Goal: Task Accomplishment & Management: Manage account settings

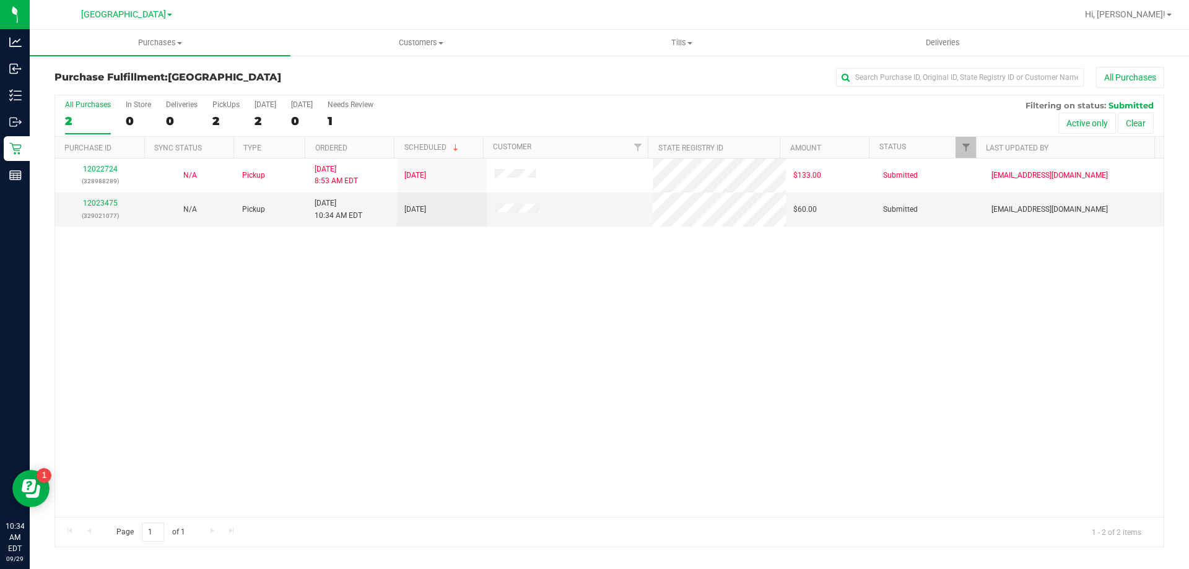
click at [68, 271] on div "12022724 (328988289) N/A Pickup [DATE] 8:53 AM EDT 9/29/2025 $133.00 Submitted …" at bounding box center [609, 338] width 1108 height 359
click at [100, 201] on link "12023475" at bounding box center [100, 203] width 35 height 9
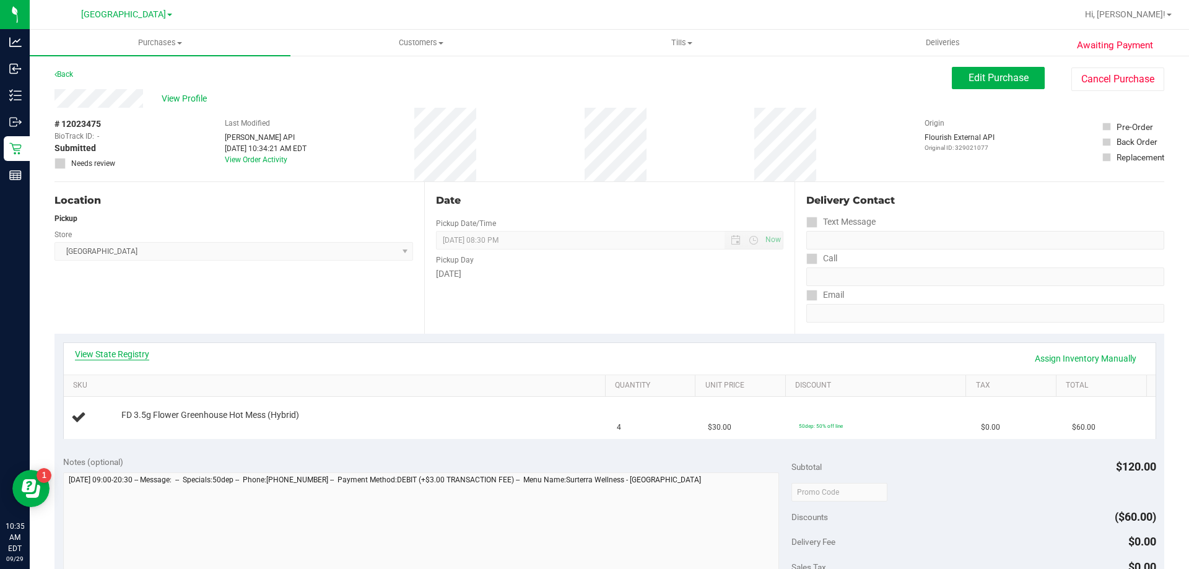
click at [125, 356] on link "View State Registry" at bounding box center [112, 354] width 74 height 12
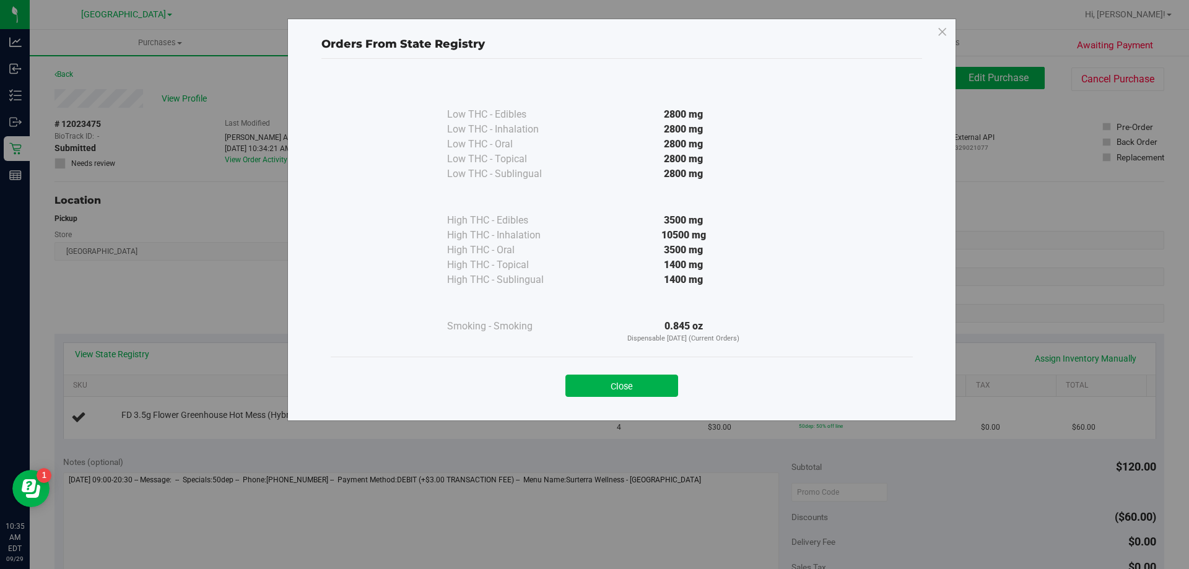
click at [614, 386] on button "Close" at bounding box center [621, 386] width 113 height 22
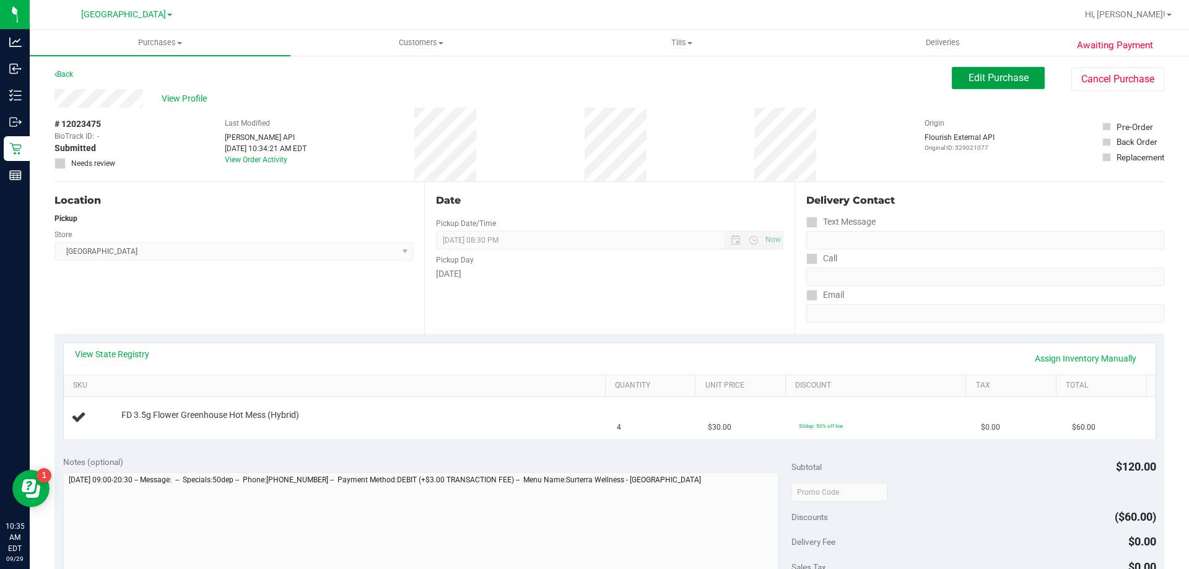
click at [986, 86] on button "Edit Purchase" at bounding box center [998, 78] width 93 height 22
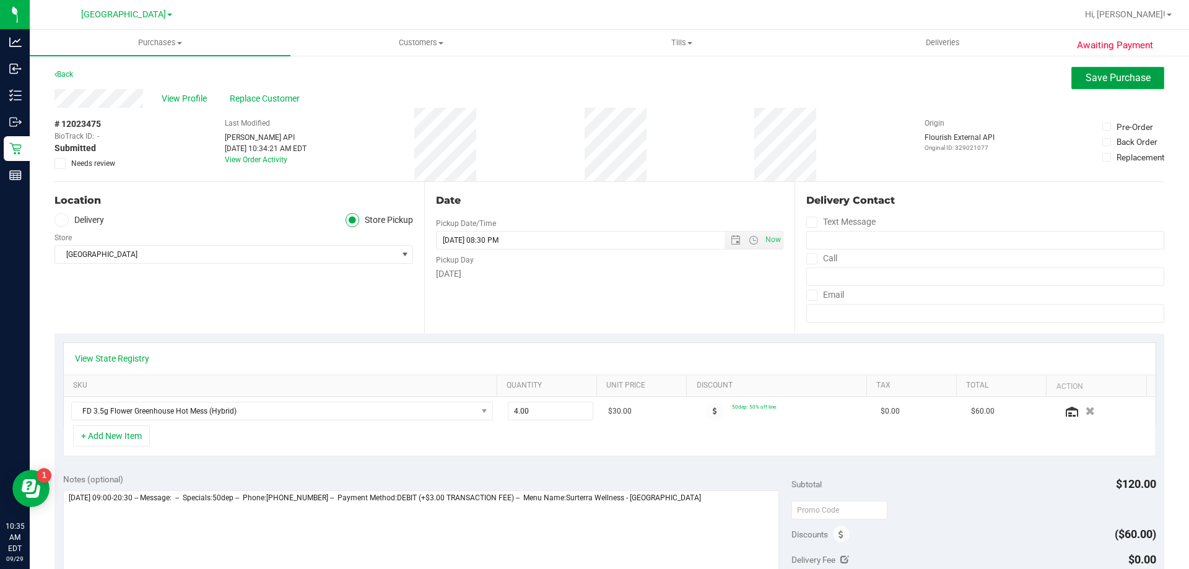
click at [1139, 67] on button "Save Purchase" at bounding box center [1117, 78] width 93 height 22
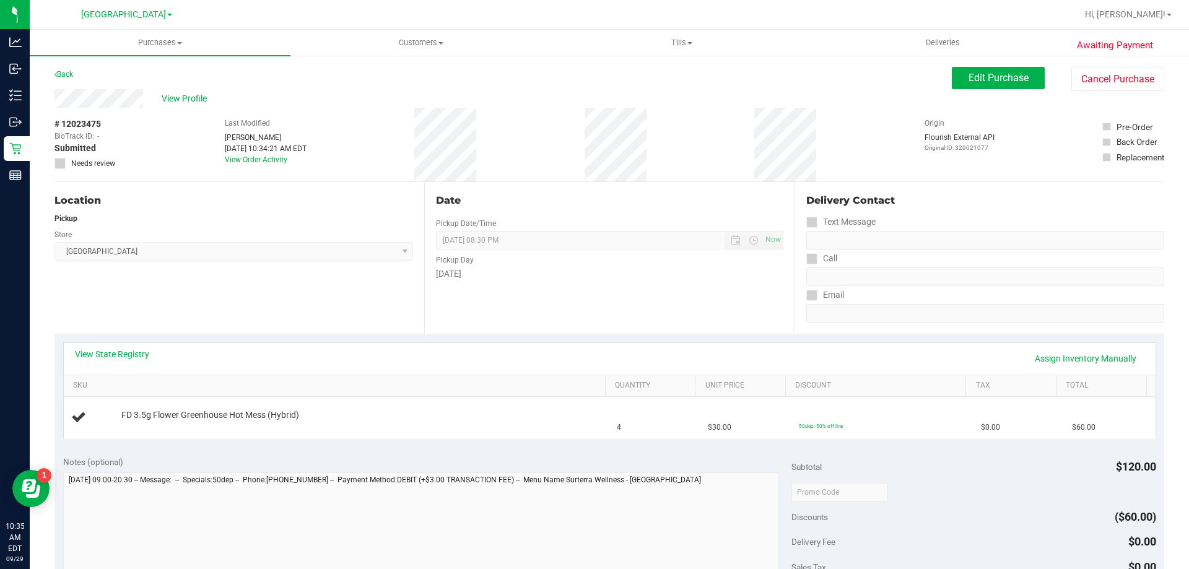
click at [152, 357] on div "View State Registry Assign Inventory Manually" at bounding box center [609, 358] width 1069 height 21
click at [130, 357] on link "View State Registry" at bounding box center [112, 354] width 74 height 12
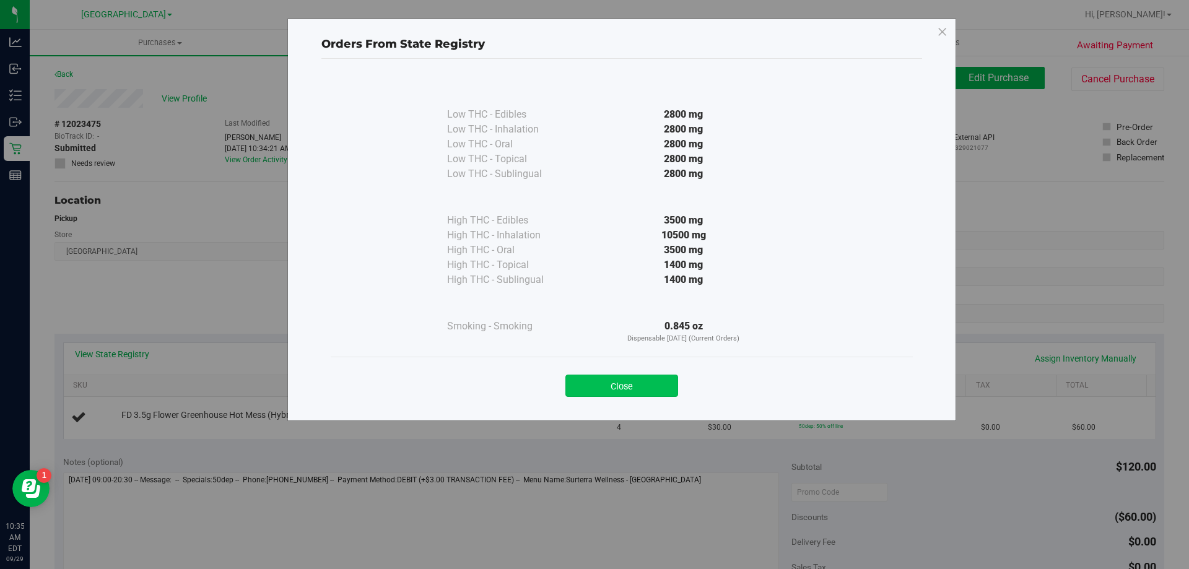
click at [651, 379] on button "Close" at bounding box center [621, 386] width 113 height 22
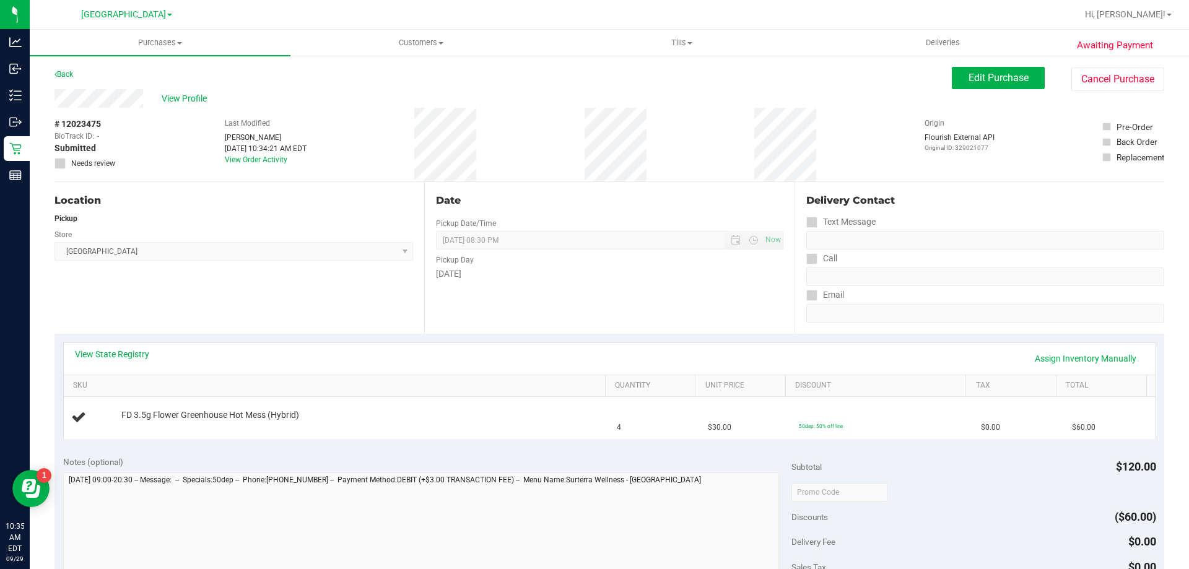
click at [658, 337] on div "View State Registry Assign Inventory Manually SKU Quantity Unit Price Discount …" at bounding box center [609, 390] width 1110 height 113
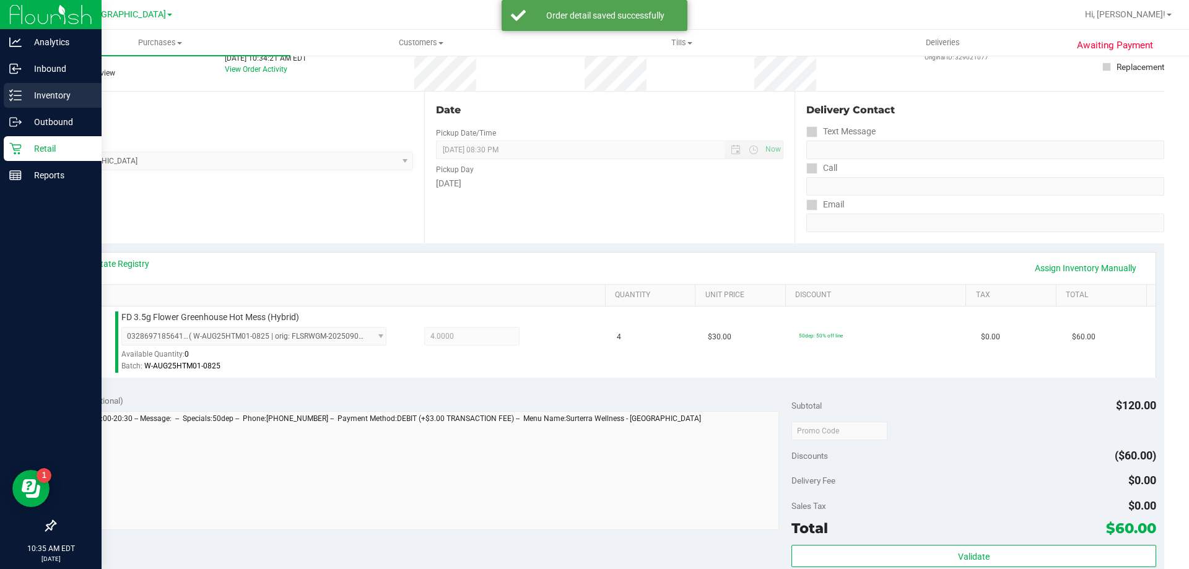
scroll to position [186, 0]
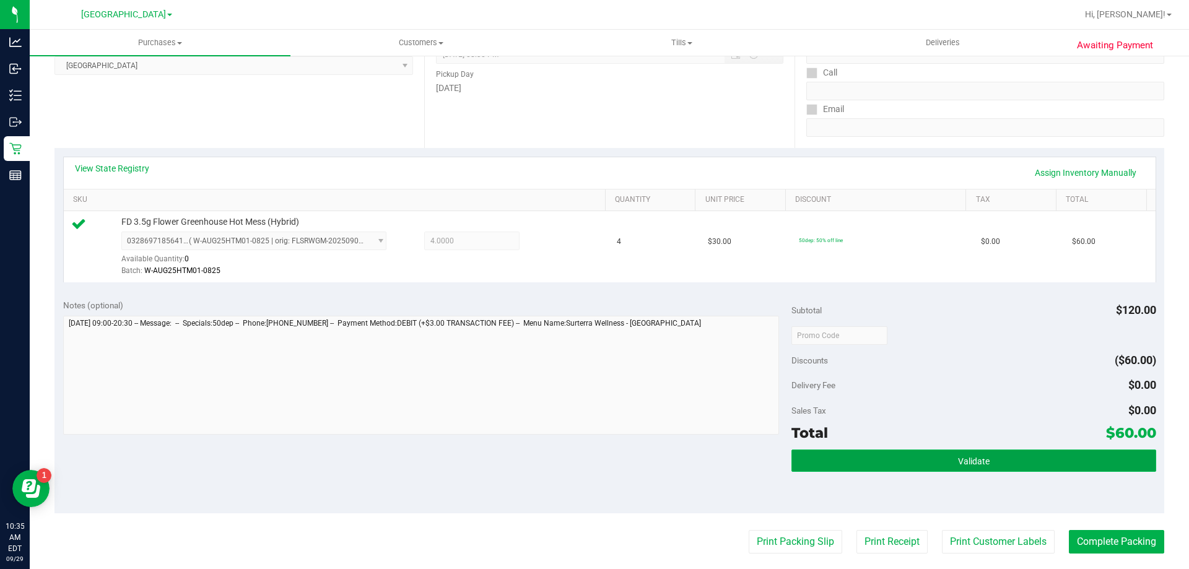
click at [952, 451] on button "Validate" at bounding box center [973, 461] width 364 height 22
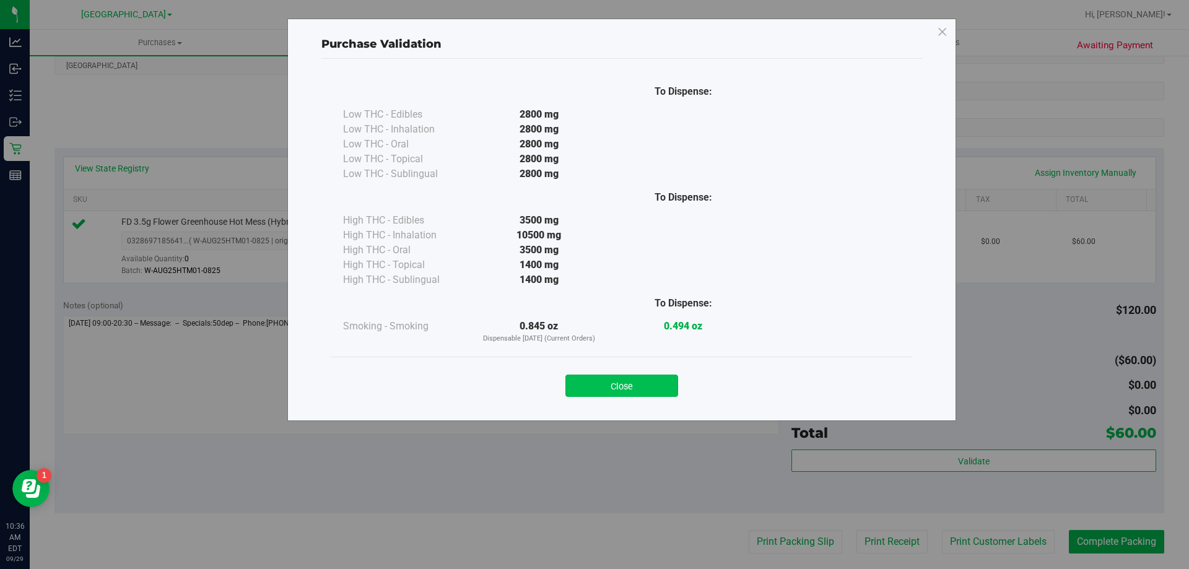
click at [638, 388] on button "Close" at bounding box center [621, 386] width 113 height 22
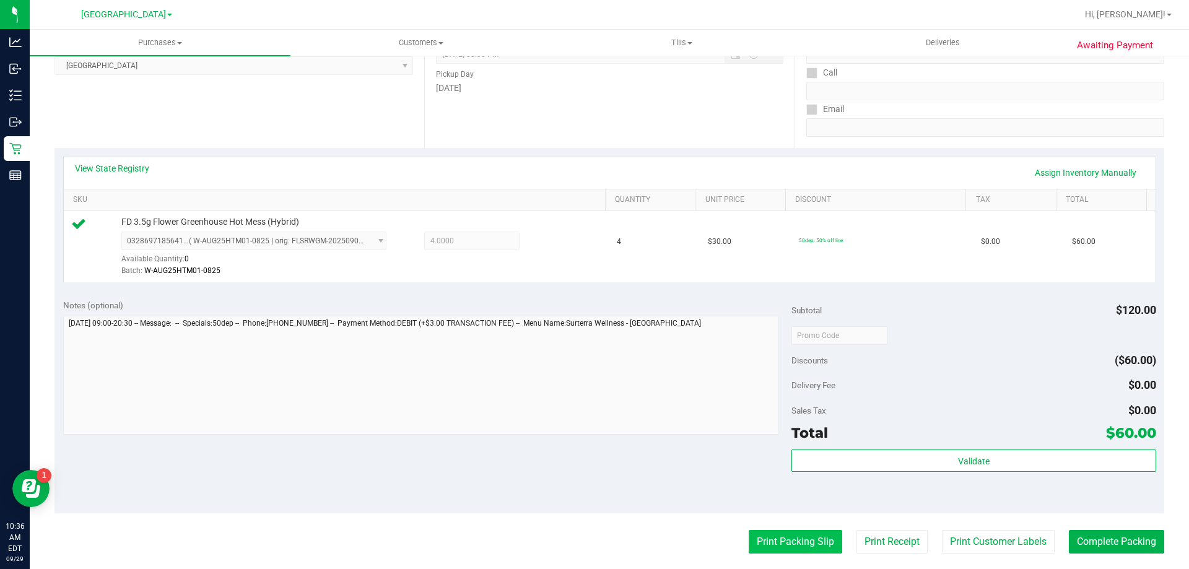
click at [759, 543] on button "Print Packing Slip" at bounding box center [796, 542] width 94 height 24
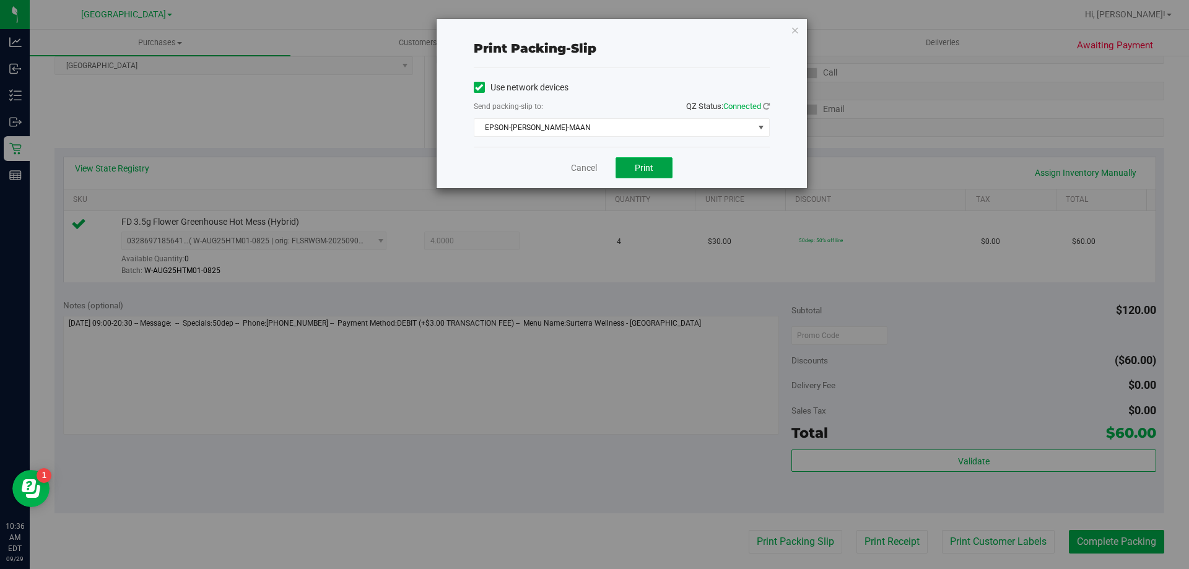
click at [648, 160] on button "Print" at bounding box center [644, 167] width 57 height 21
click at [575, 173] on link "Cancel" at bounding box center [584, 168] width 26 height 13
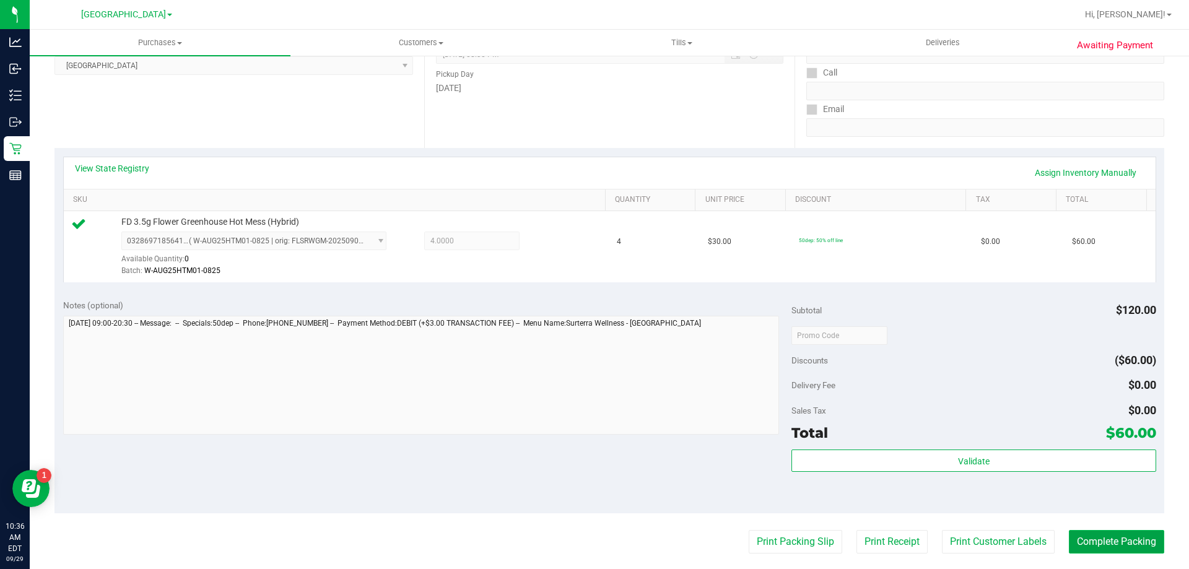
click at [1129, 545] on button "Complete Packing" at bounding box center [1116, 542] width 95 height 24
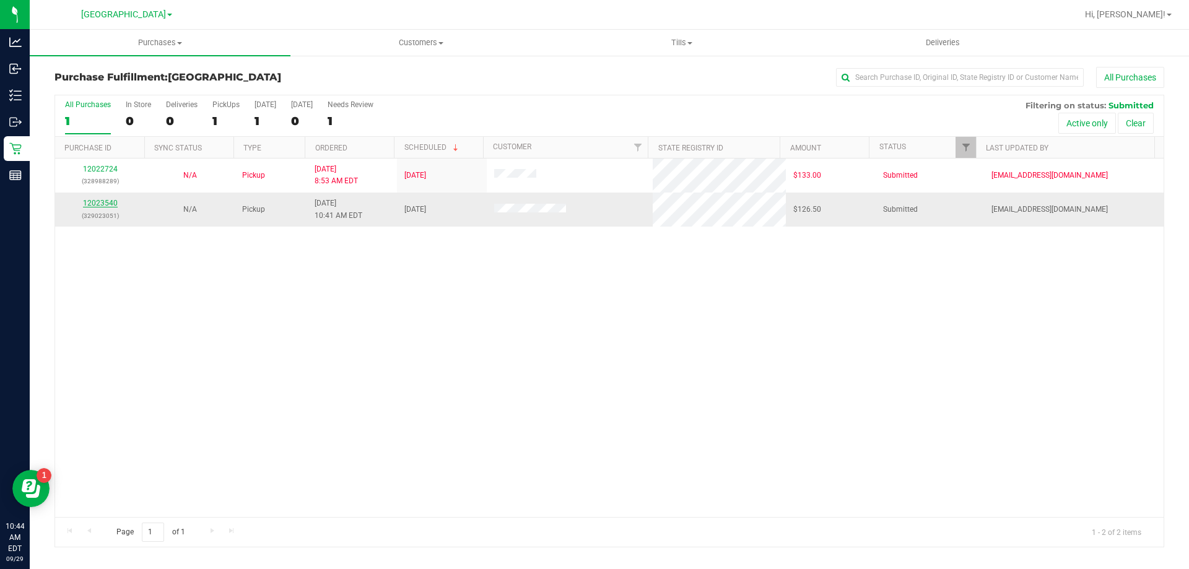
click at [112, 204] on link "12023540" at bounding box center [100, 203] width 35 height 9
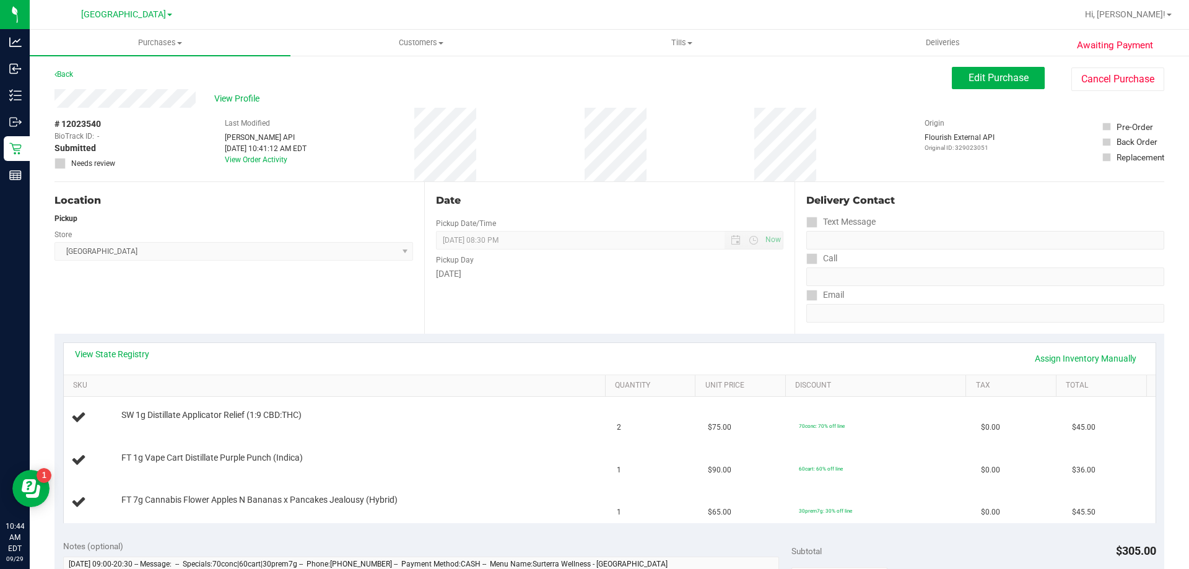
click at [108, 362] on div "View State Registry Assign Inventory Manually" at bounding box center [609, 358] width 1069 height 21
click at [112, 360] on div "View State Registry Assign Inventory Manually" at bounding box center [609, 358] width 1069 height 21
click at [136, 359] on link "View State Registry" at bounding box center [112, 354] width 74 height 12
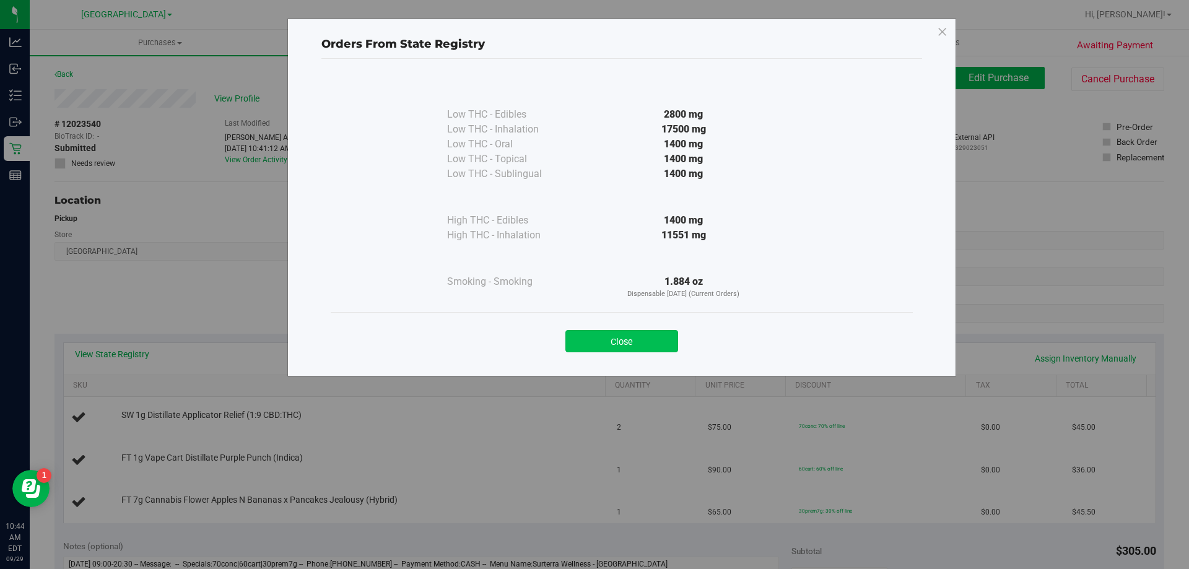
click at [648, 336] on button "Close" at bounding box center [621, 341] width 113 height 22
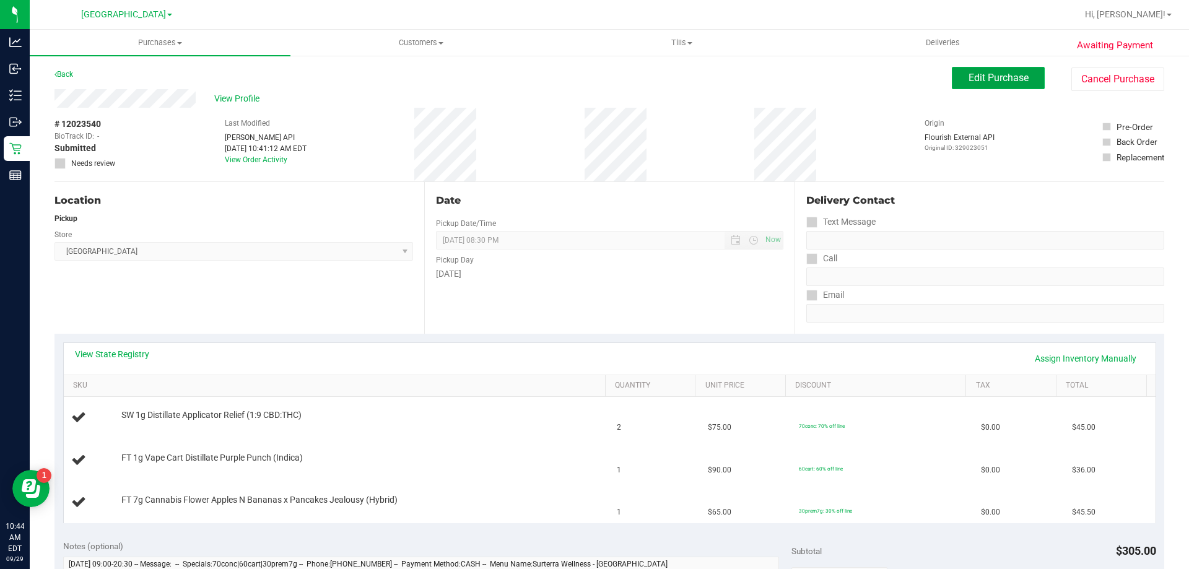
click at [973, 79] on span "Edit Purchase" at bounding box center [998, 78] width 60 height 12
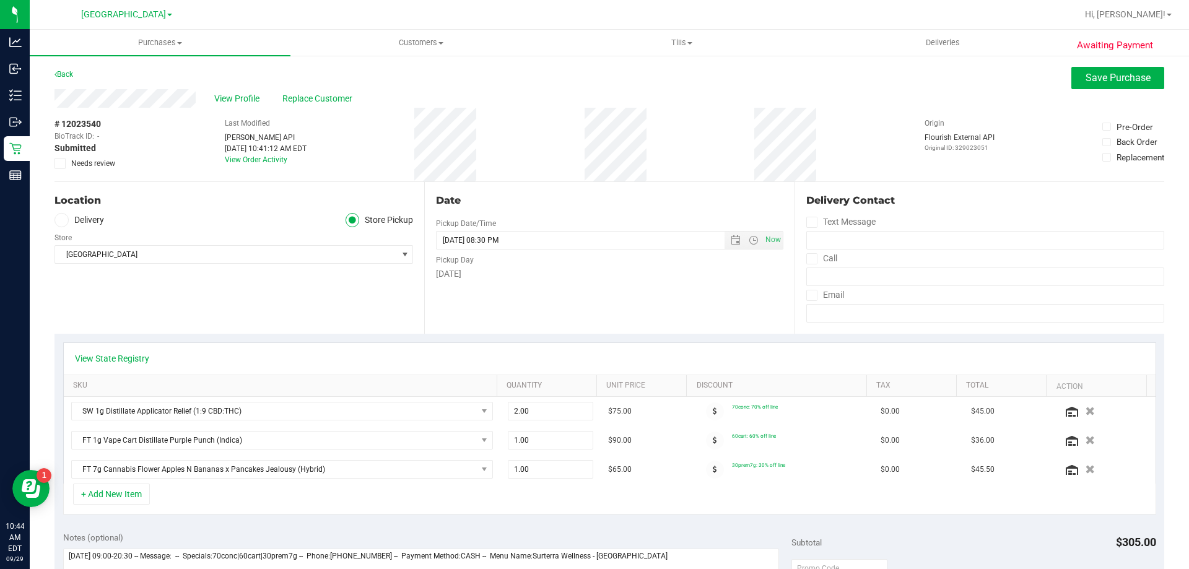
click at [59, 163] on icon at bounding box center [60, 163] width 8 height 0
click at [0, 0] on input "Needs review" at bounding box center [0, 0] width 0 height 0
click at [1081, 412] on button "button" at bounding box center [1089, 410] width 21 height 13
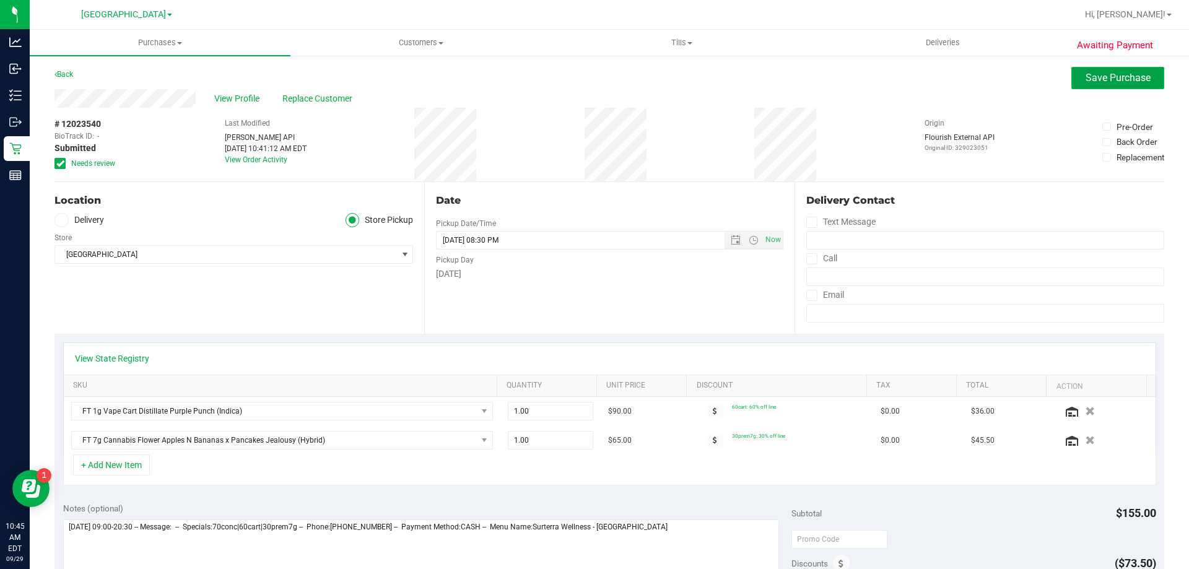
click at [1098, 83] on span "Save Purchase" at bounding box center [1117, 78] width 65 height 12
click at [134, 356] on link "View State Registry" at bounding box center [112, 358] width 74 height 12
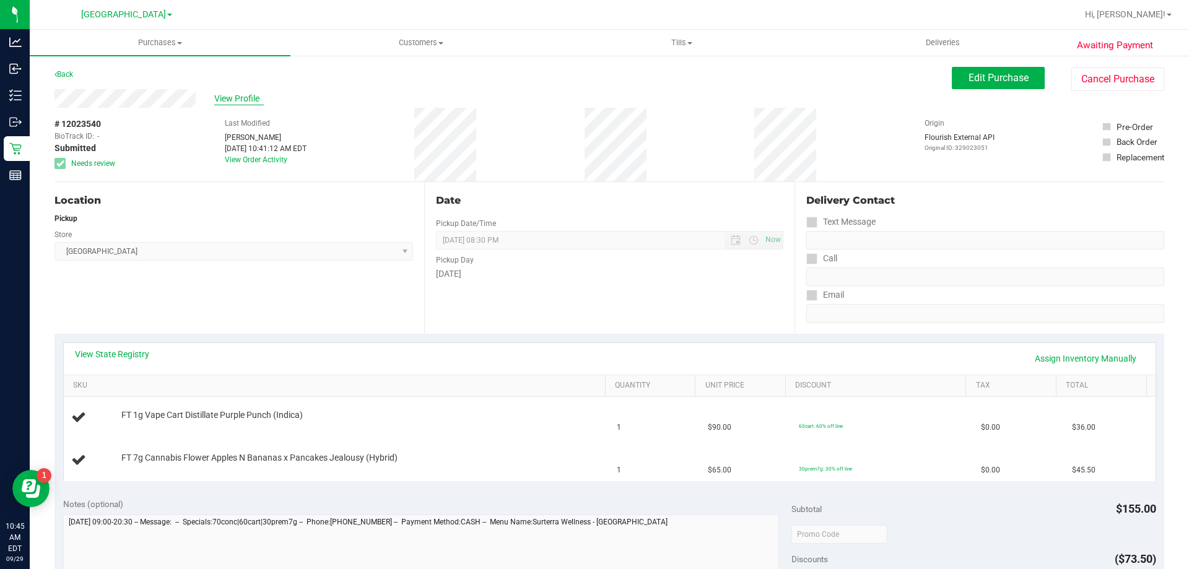
click at [243, 98] on span "View Profile" at bounding box center [239, 98] width 50 height 13
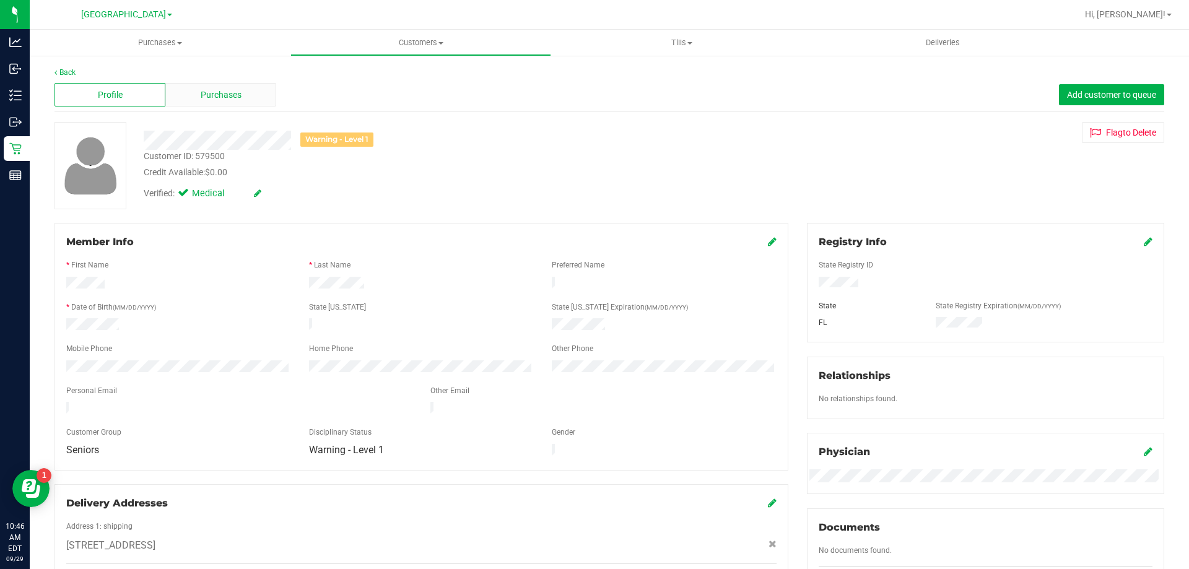
click at [228, 102] on div "Purchases" at bounding box center [220, 95] width 111 height 24
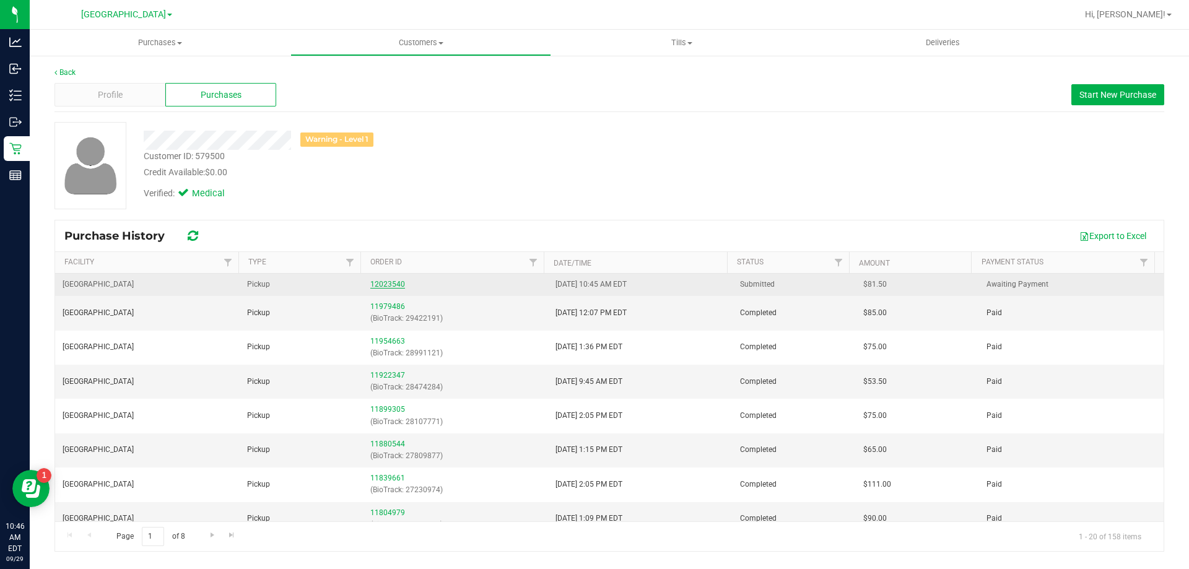
click at [391, 280] on link "12023540" at bounding box center [387, 284] width 35 height 9
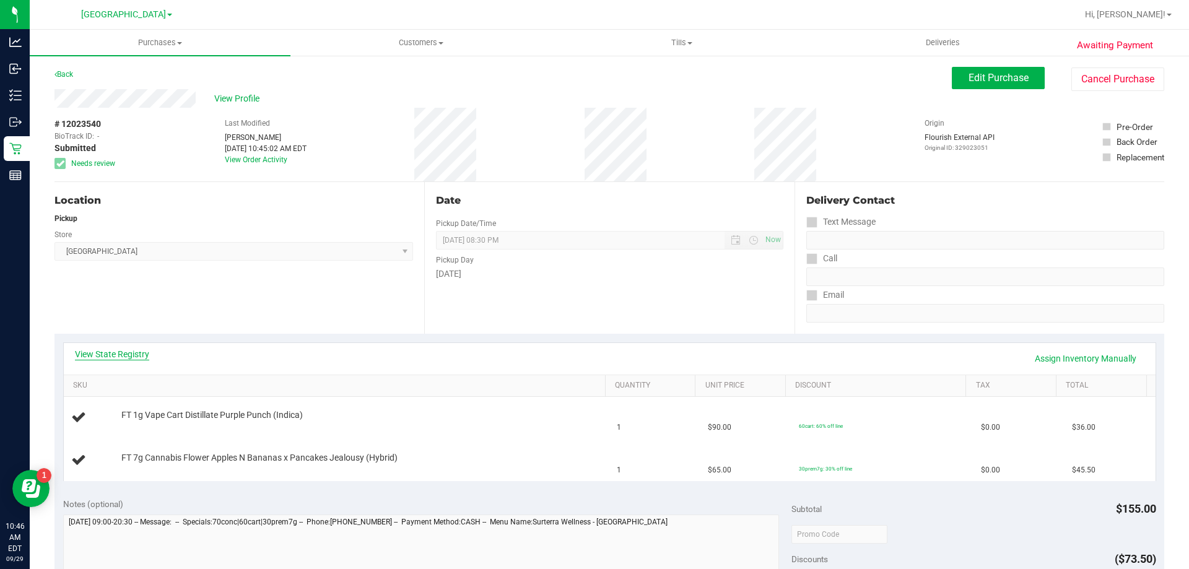
click at [120, 358] on link "View State Registry" at bounding box center [112, 354] width 74 height 12
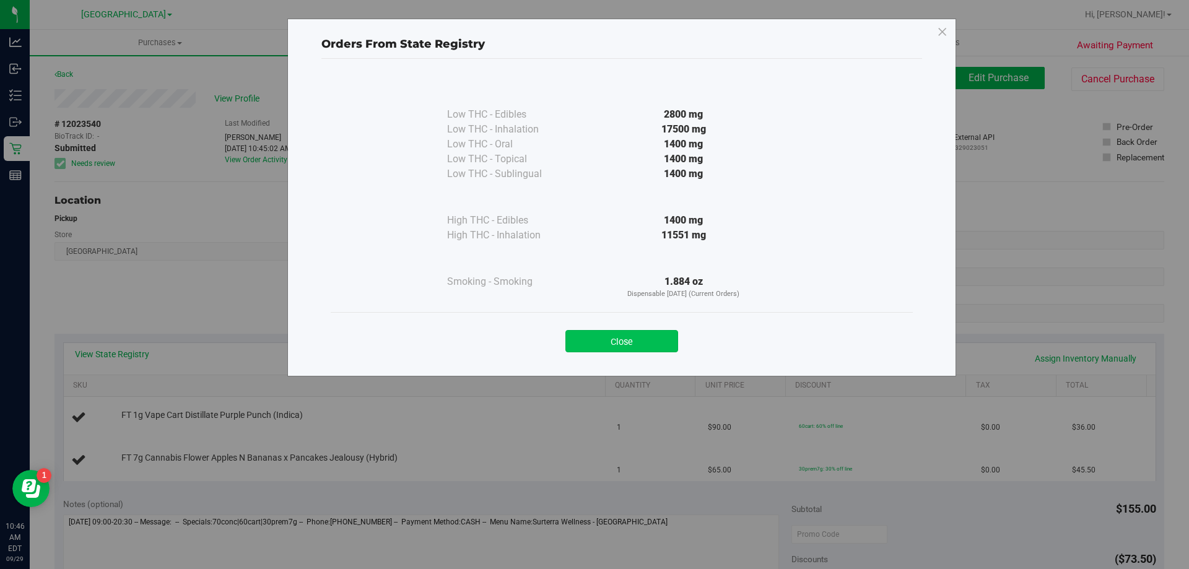
click at [640, 334] on button "Close" at bounding box center [621, 341] width 113 height 22
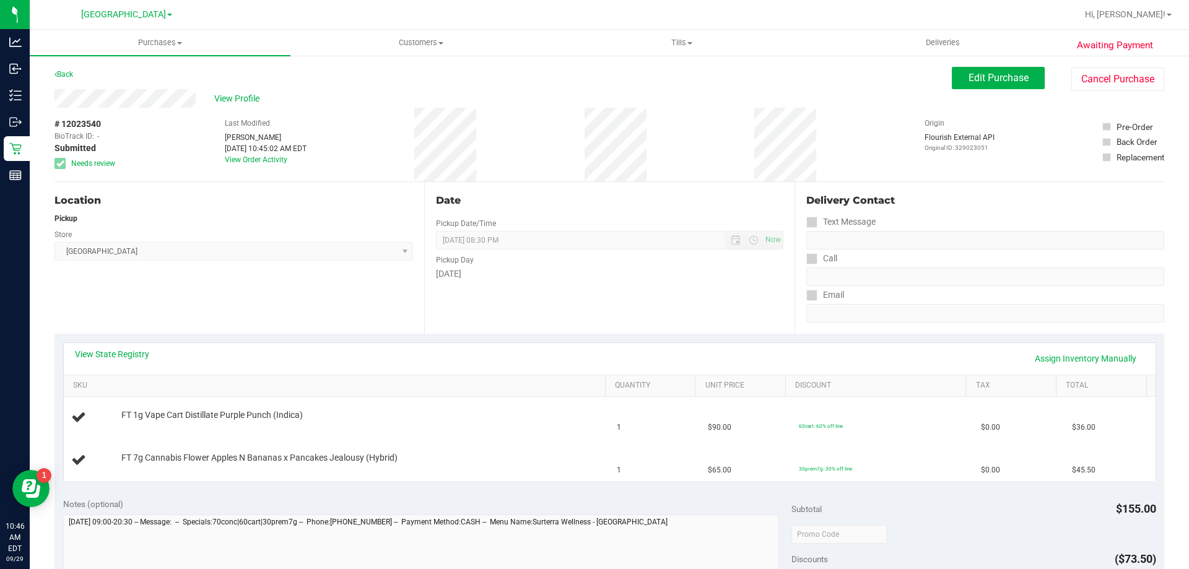
click at [559, 316] on div "Date Pickup Date/Time [DATE] Now [DATE] 08:30 PM Now Pickup Day [DATE]" at bounding box center [609, 258] width 370 height 152
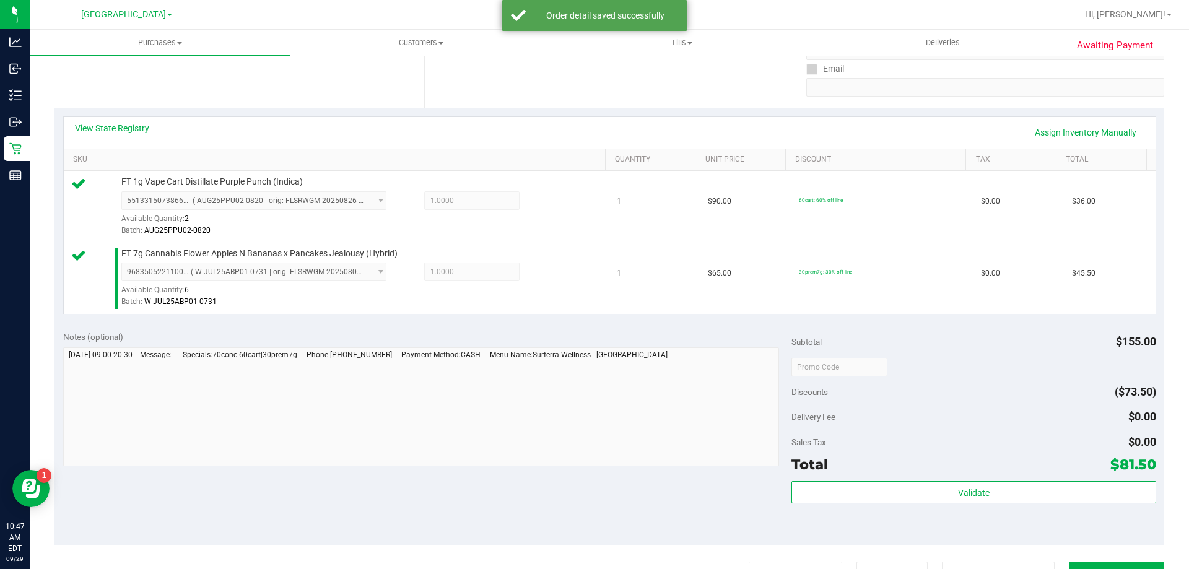
scroll to position [248, 0]
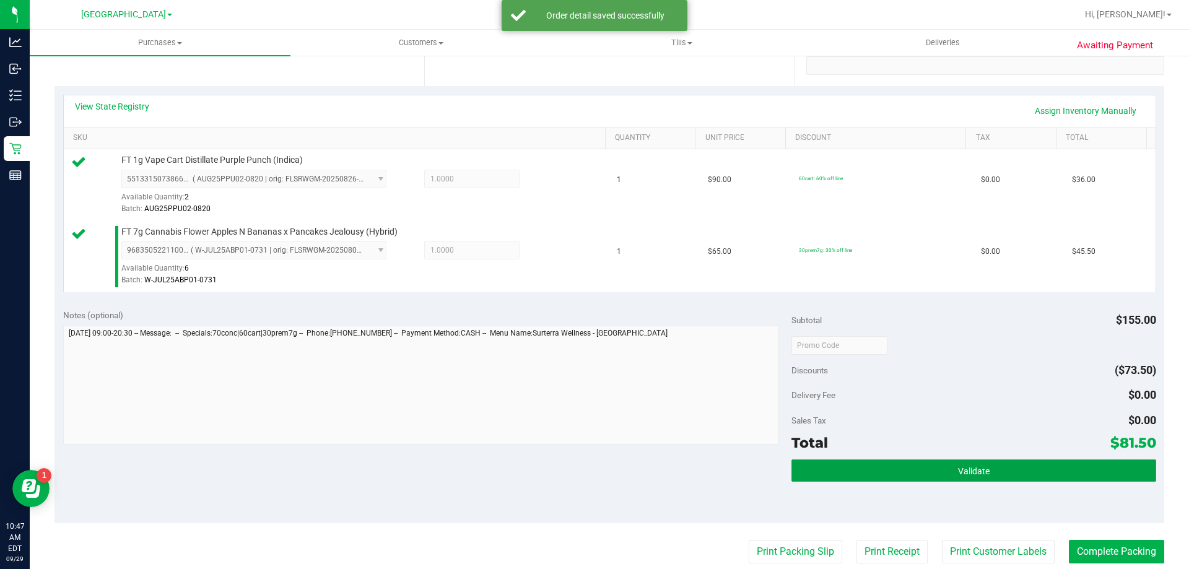
click at [872, 465] on button "Validate" at bounding box center [973, 470] width 364 height 22
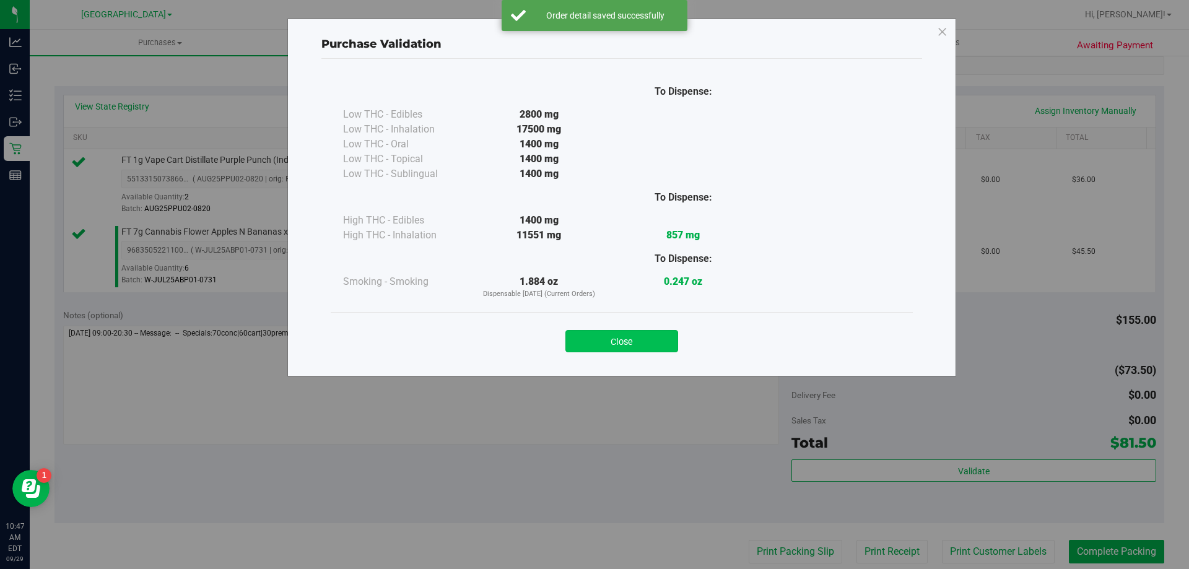
click at [615, 345] on button "Close" at bounding box center [621, 341] width 113 height 22
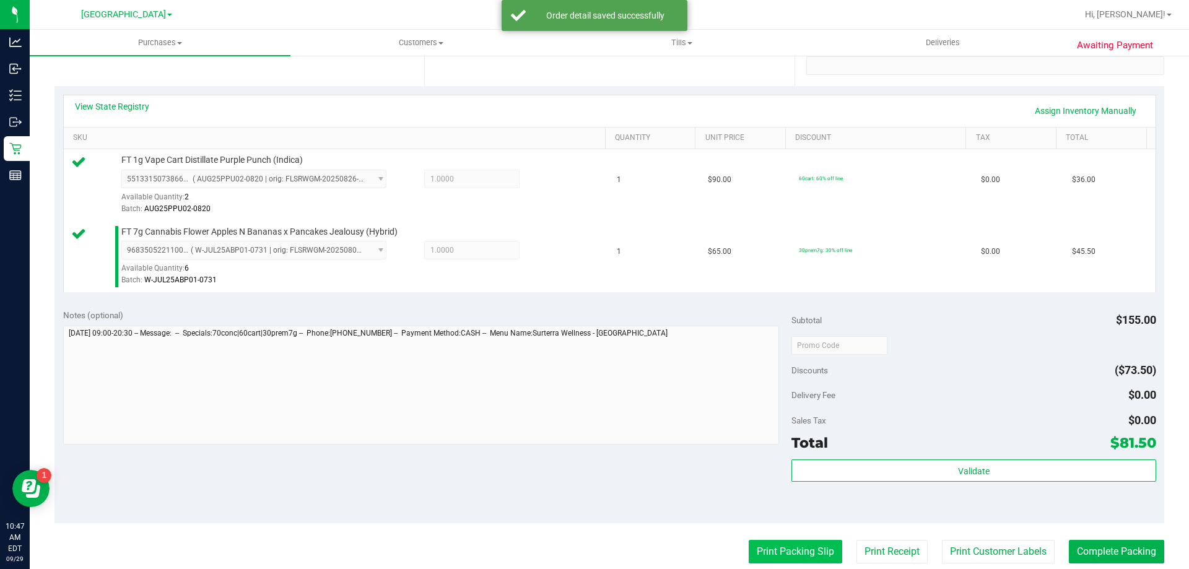
click at [805, 547] on button "Print Packing Slip" at bounding box center [796, 552] width 94 height 24
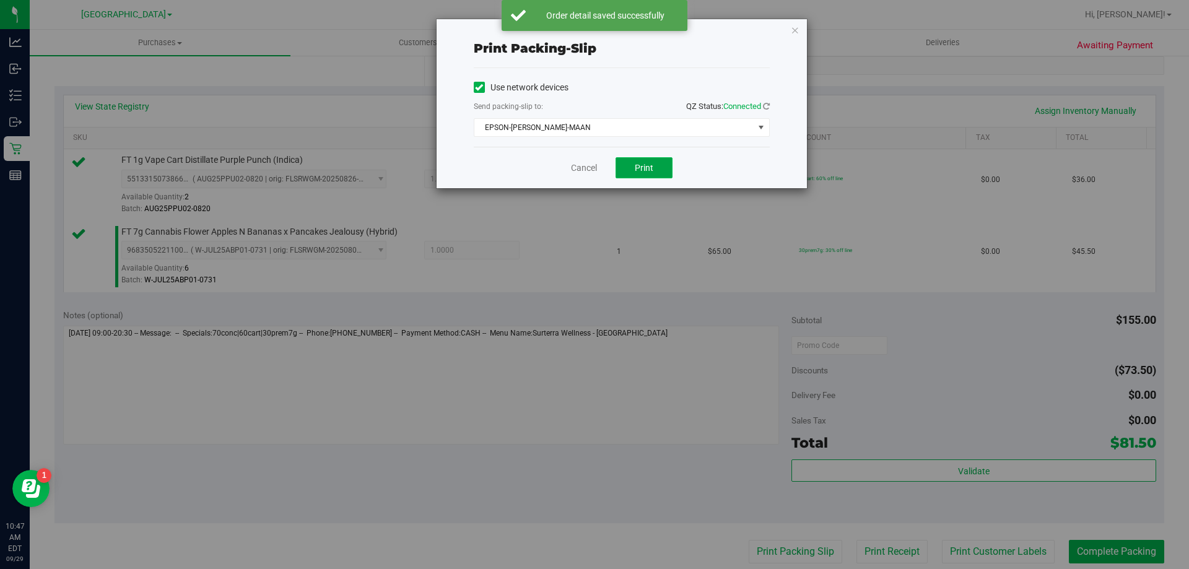
click at [631, 160] on button "Print" at bounding box center [644, 167] width 57 height 21
click at [573, 168] on link "Cancel" at bounding box center [584, 168] width 26 height 13
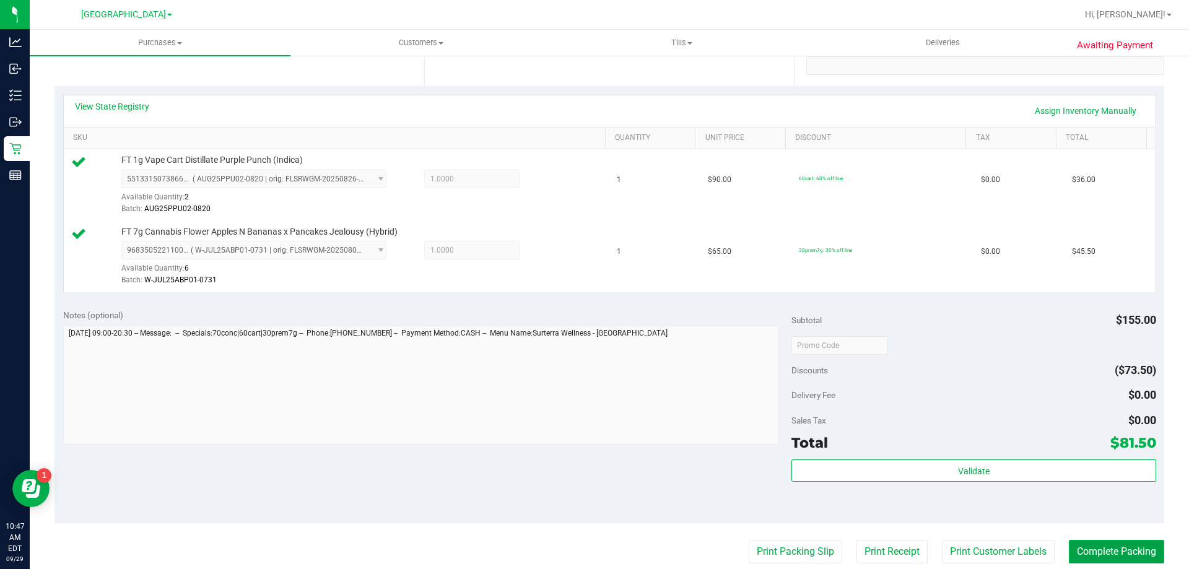
click at [1107, 550] on button "Complete Packing" at bounding box center [1116, 552] width 95 height 24
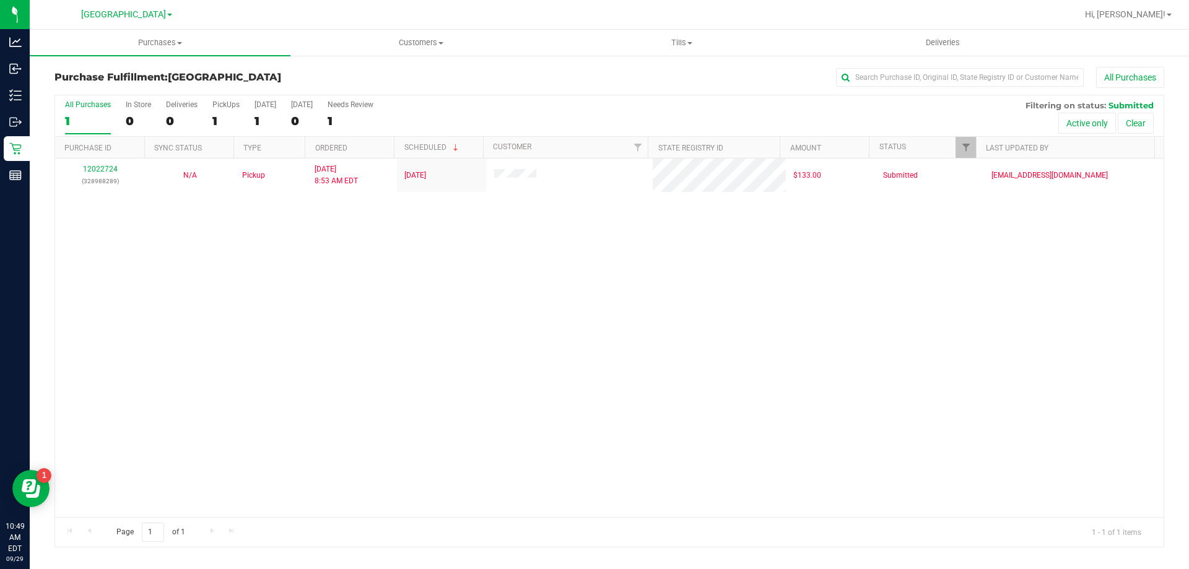
click at [1112, 334] on div "12022724 (328988289) N/A Pickup [DATE] 8:53 AM EDT 9/29/2025 $133.00 Submitted …" at bounding box center [609, 338] width 1108 height 359
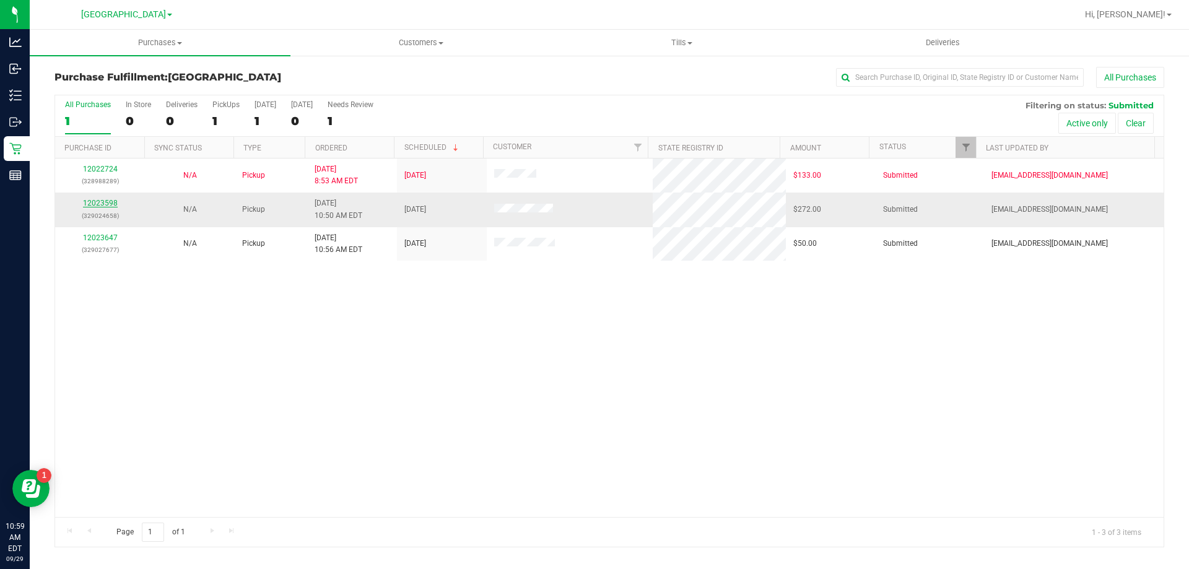
click at [99, 202] on link "12023598" at bounding box center [100, 203] width 35 height 9
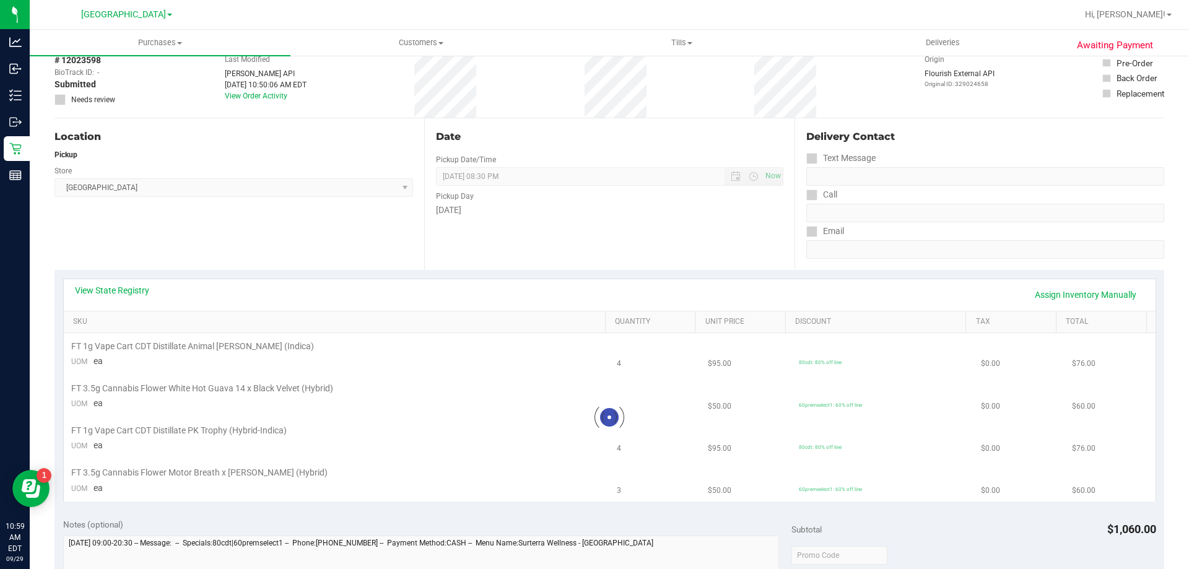
scroll to position [124, 0]
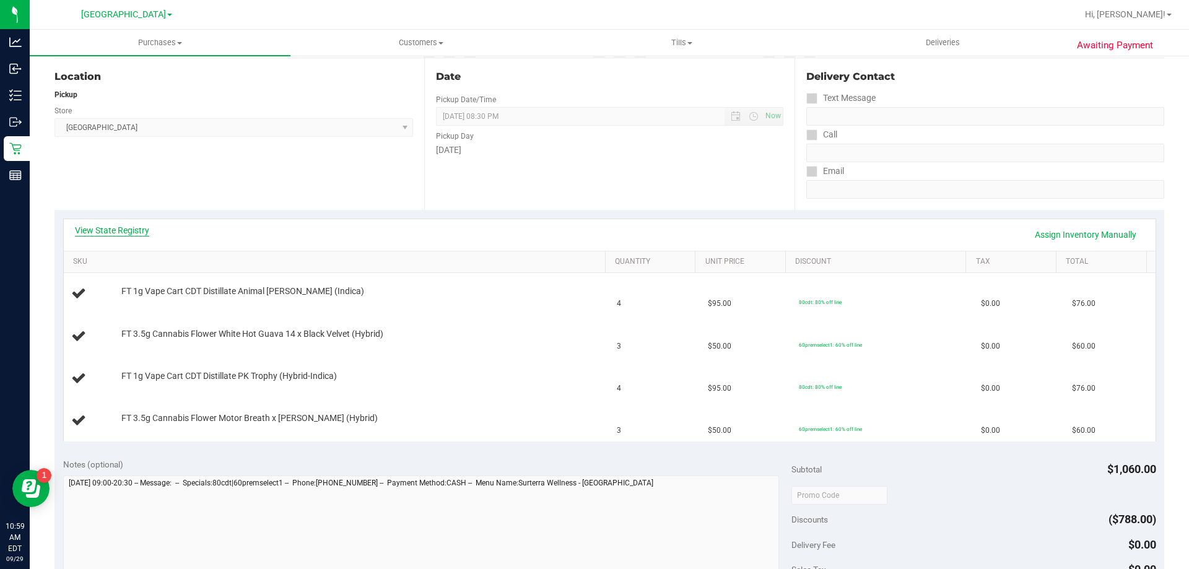
click at [117, 232] on link "View State Registry" at bounding box center [112, 230] width 74 height 12
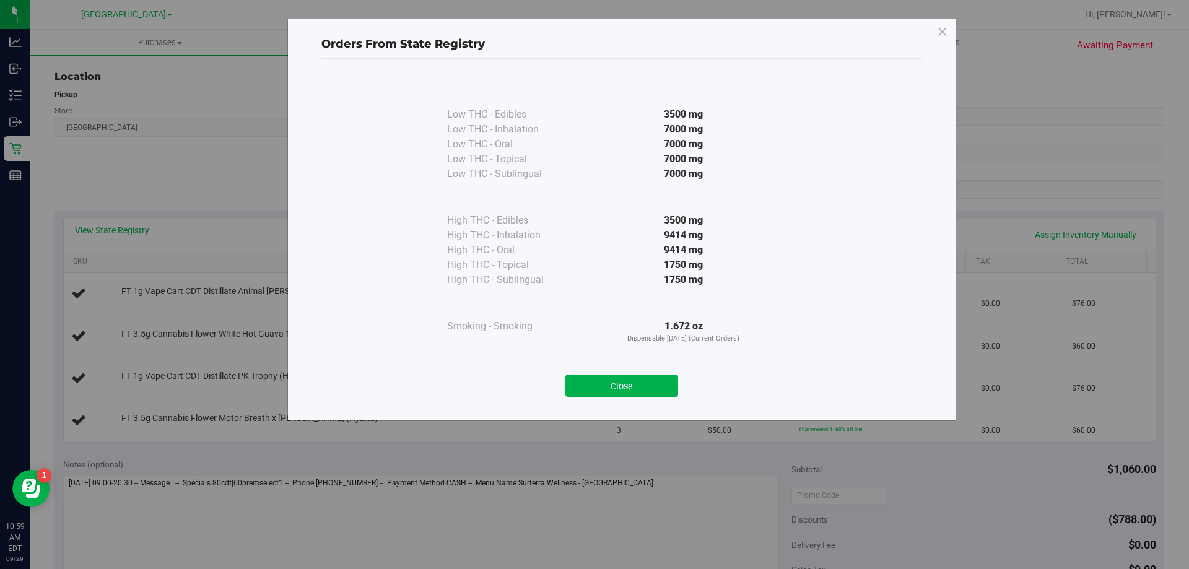
click at [620, 372] on div "Close" at bounding box center [621, 382] width 563 height 31
click at [602, 388] on button "Close" at bounding box center [621, 386] width 113 height 22
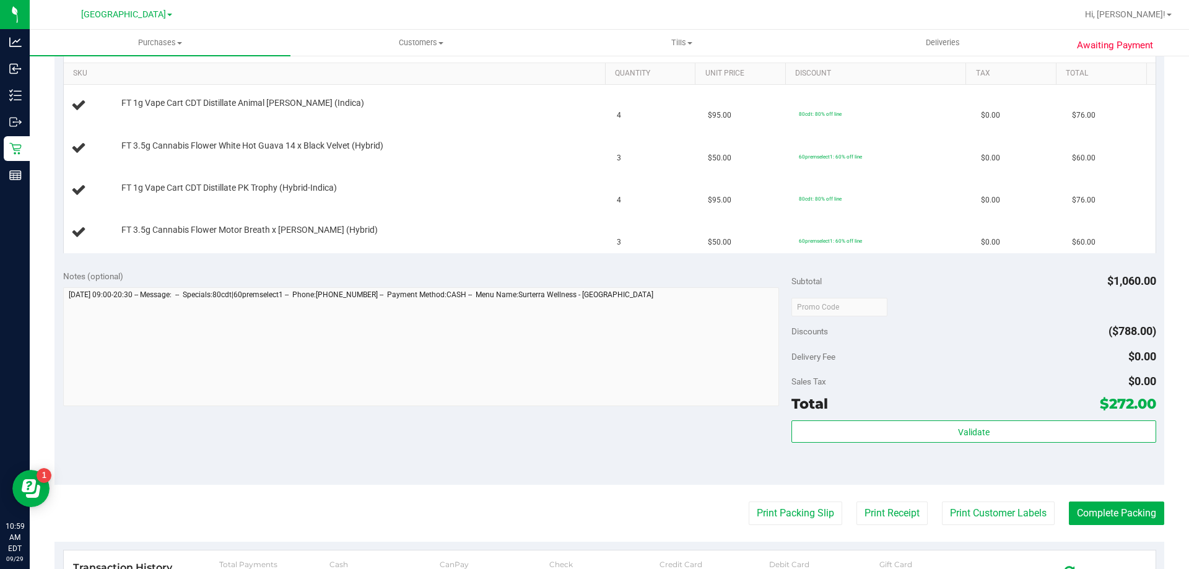
scroll to position [372, 0]
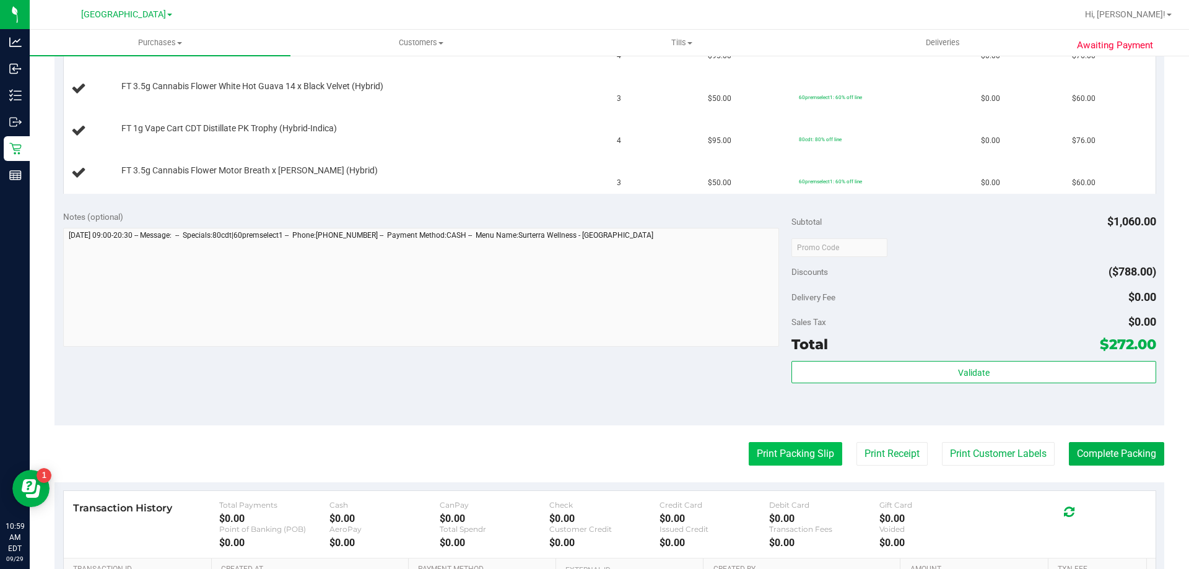
click at [759, 459] on button "Print Packing Slip" at bounding box center [796, 454] width 94 height 24
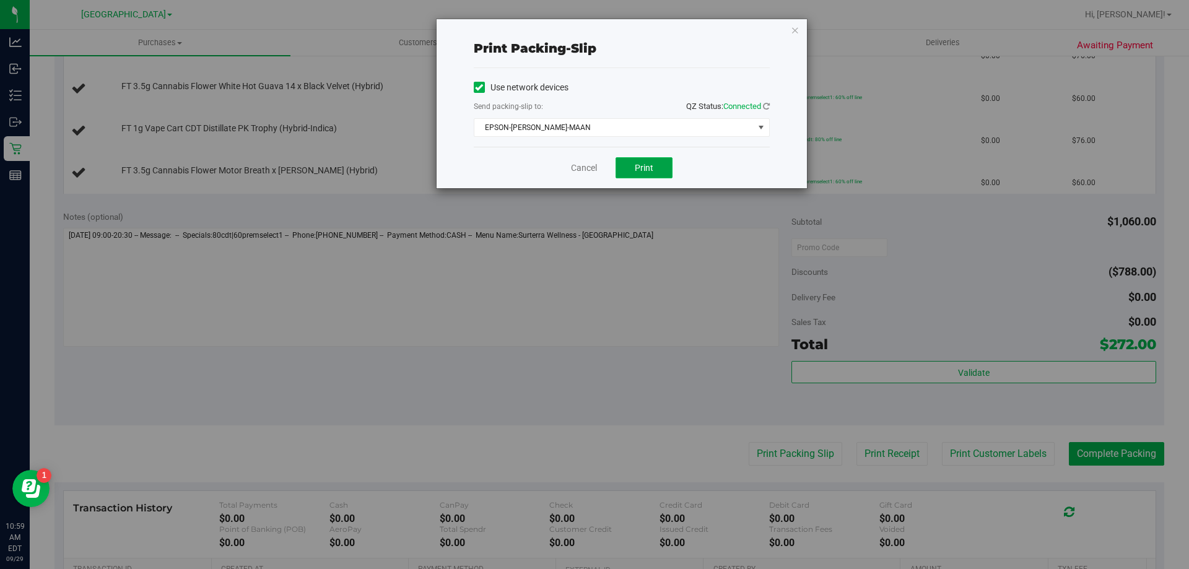
click at [641, 169] on span "Print" at bounding box center [644, 168] width 19 height 10
click at [582, 168] on link "Cancel" at bounding box center [584, 168] width 26 height 13
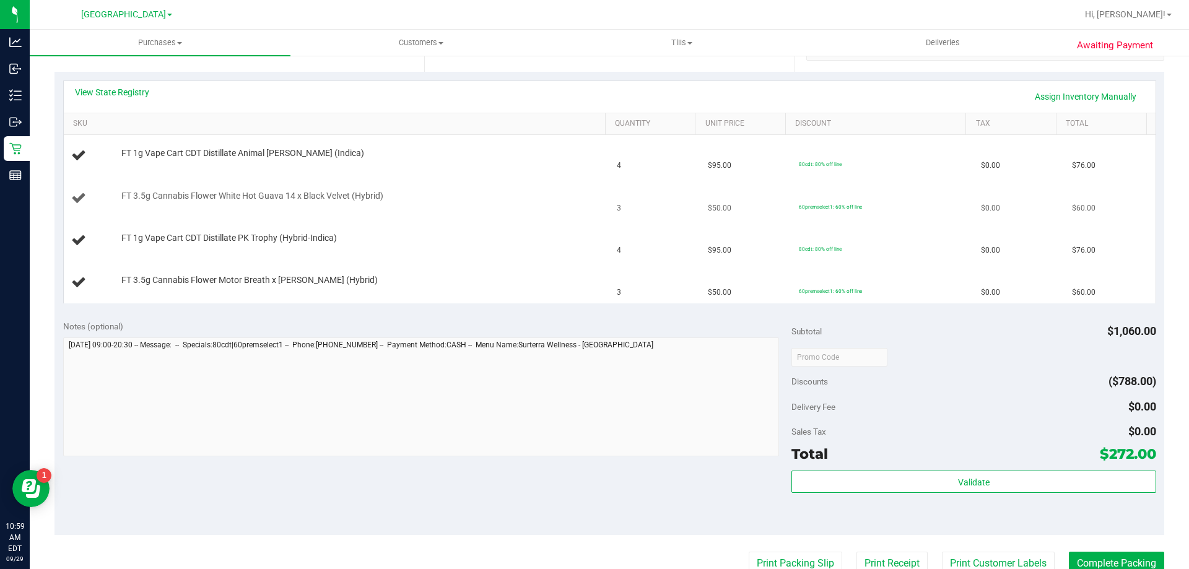
scroll to position [248, 0]
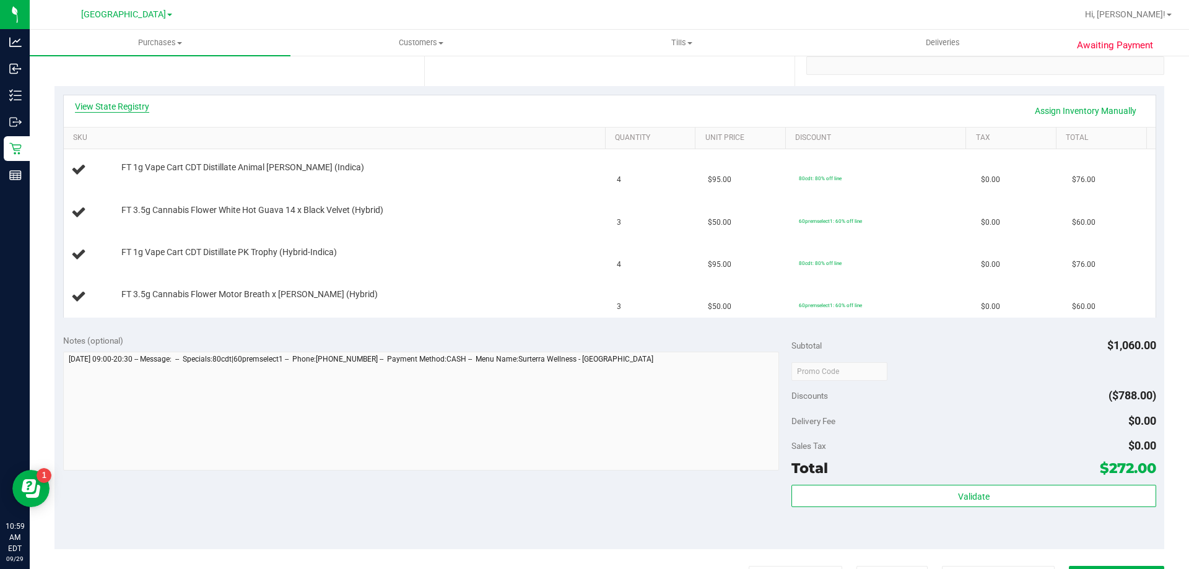
click at [120, 103] on link "View State Registry" at bounding box center [112, 106] width 74 height 12
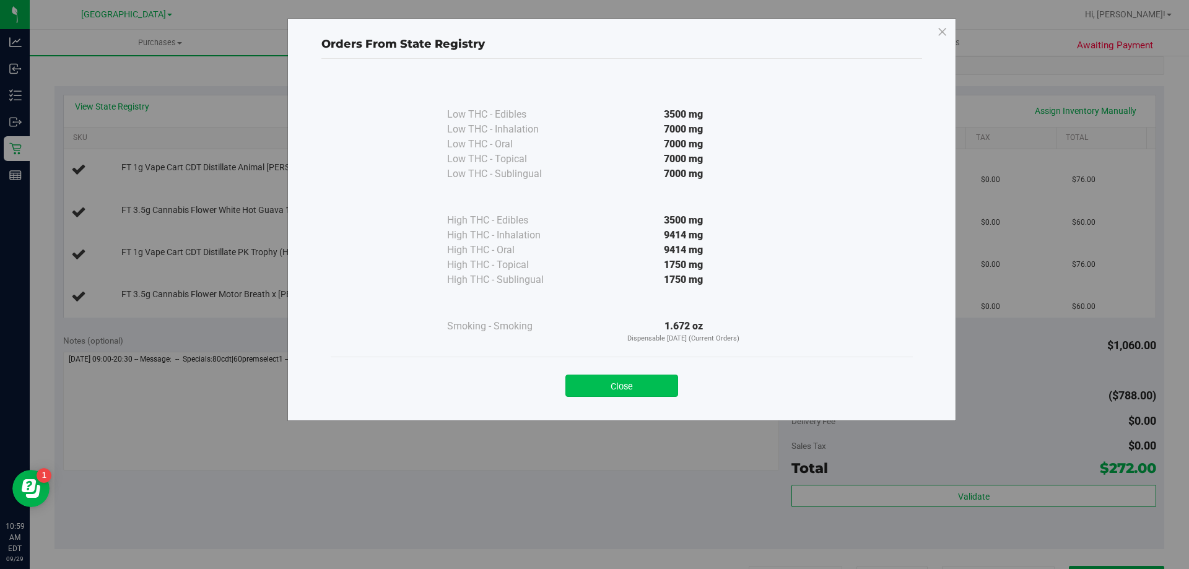
click at [625, 382] on button "Close" at bounding box center [621, 386] width 113 height 22
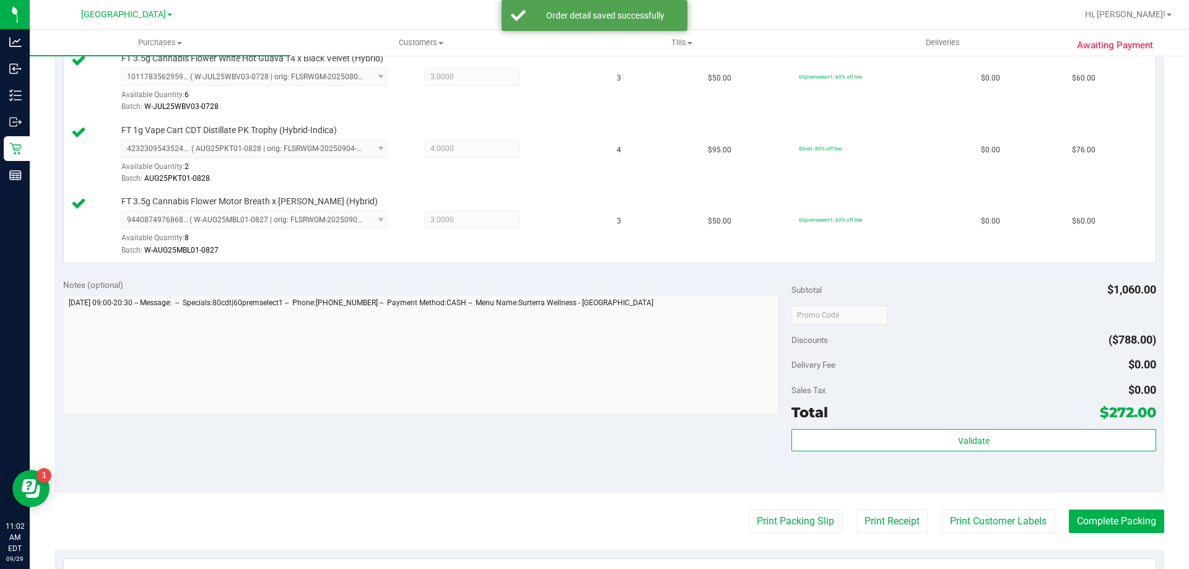
scroll to position [479, 0]
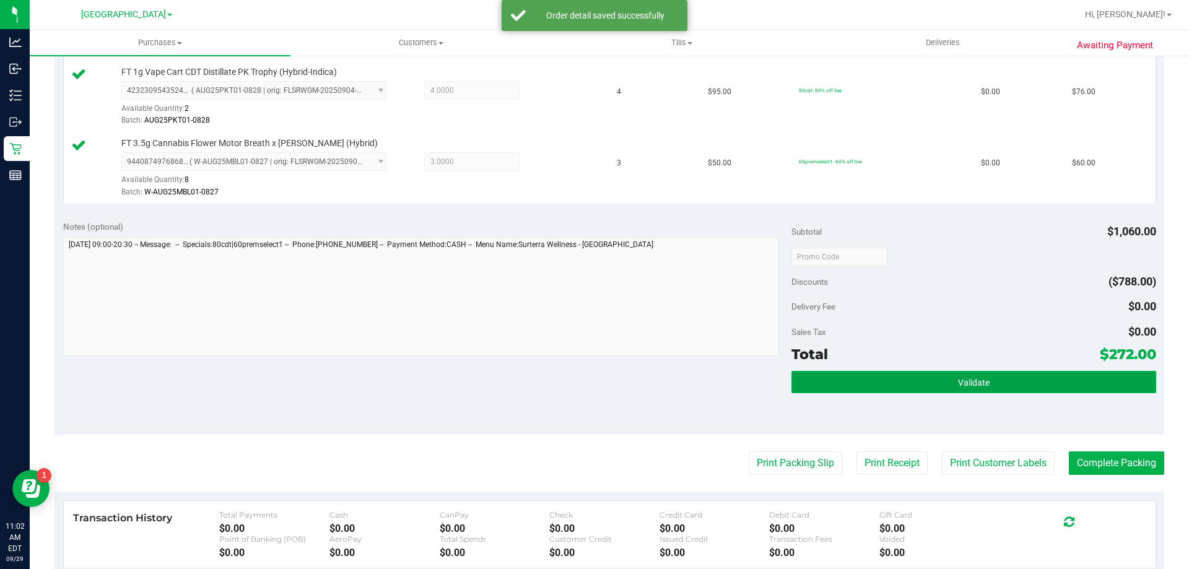
click at [820, 385] on button "Validate" at bounding box center [973, 382] width 364 height 22
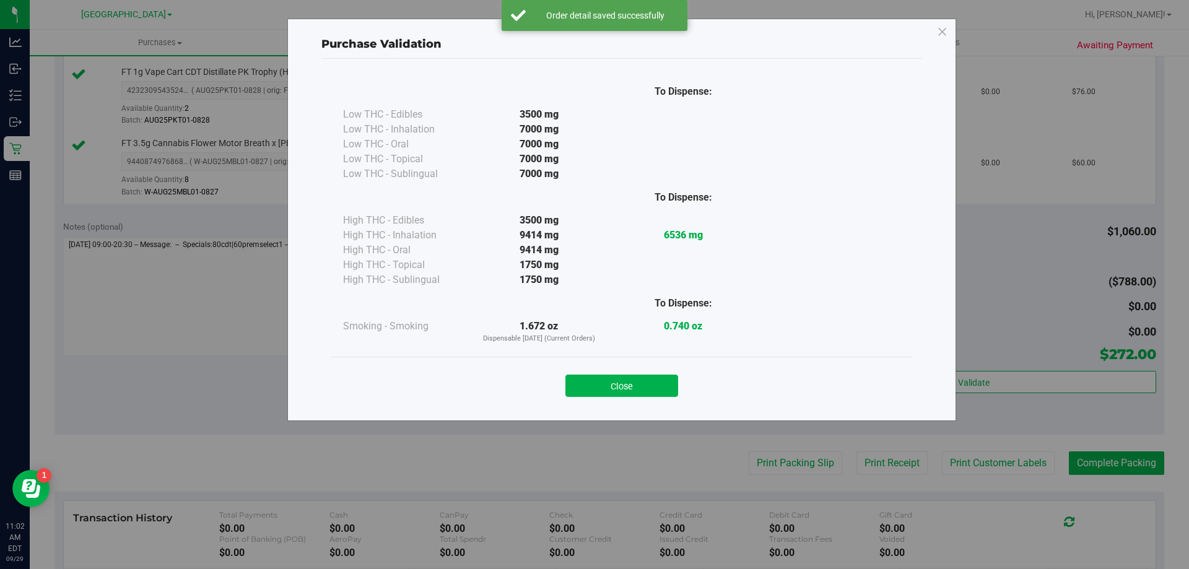
click at [652, 381] on button "Close" at bounding box center [621, 386] width 113 height 22
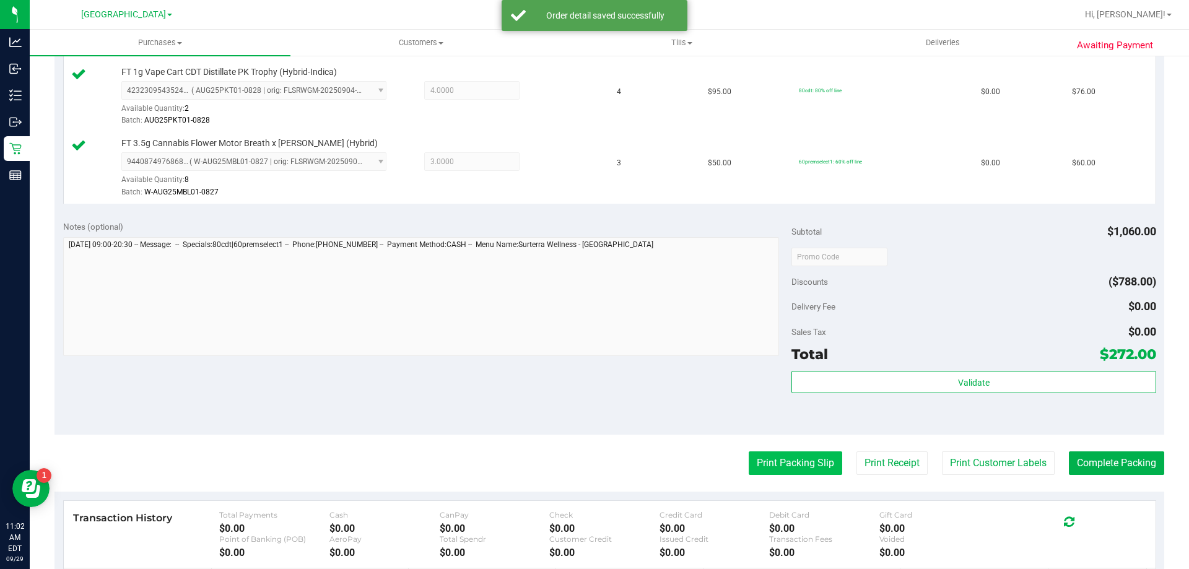
click at [793, 462] on button "Print Packing Slip" at bounding box center [796, 463] width 94 height 24
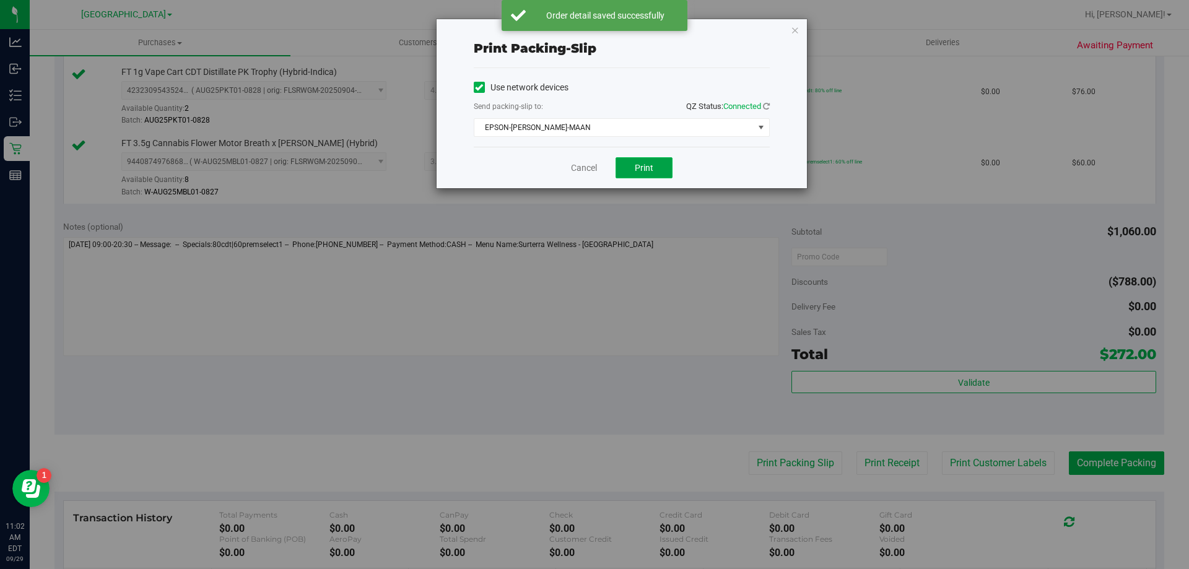
drag, startPoint x: 650, startPoint y: 170, endPoint x: 657, endPoint y: 169, distance: 6.8
click at [651, 169] on span "Print" at bounding box center [644, 168] width 19 height 10
click at [587, 171] on link "Cancel" at bounding box center [584, 168] width 26 height 13
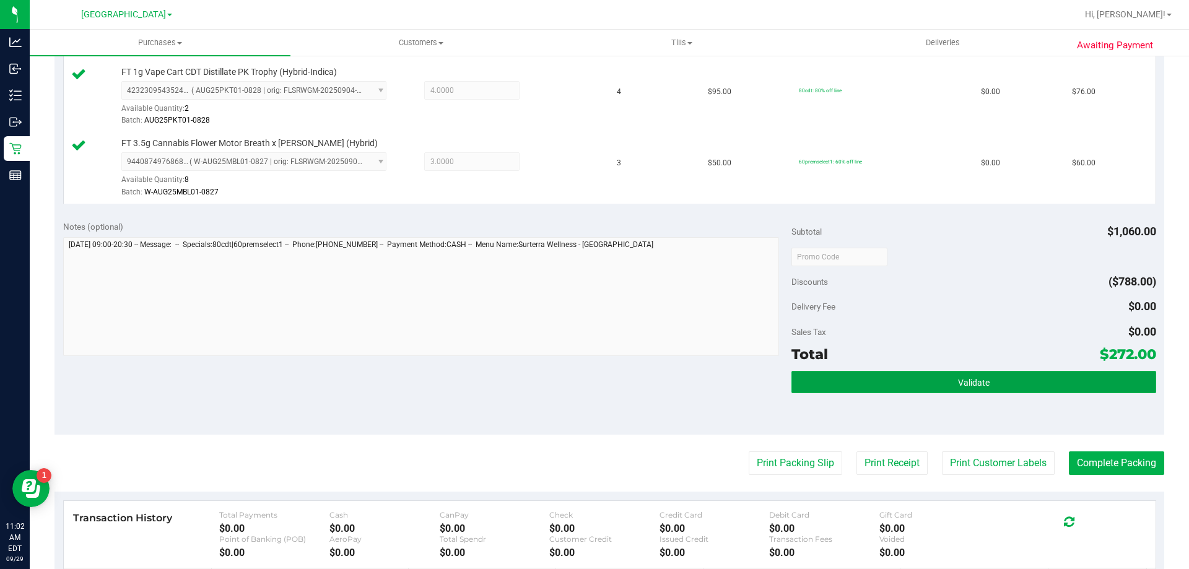
click at [986, 389] on button "Validate" at bounding box center [973, 382] width 364 height 22
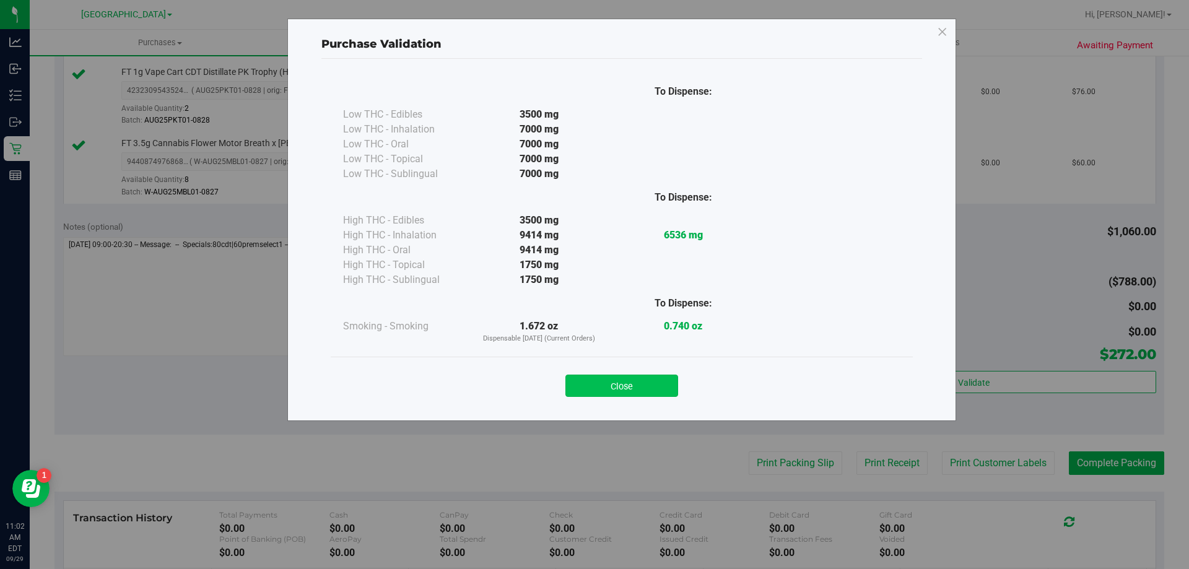
click at [647, 386] on button "Close" at bounding box center [621, 386] width 113 height 22
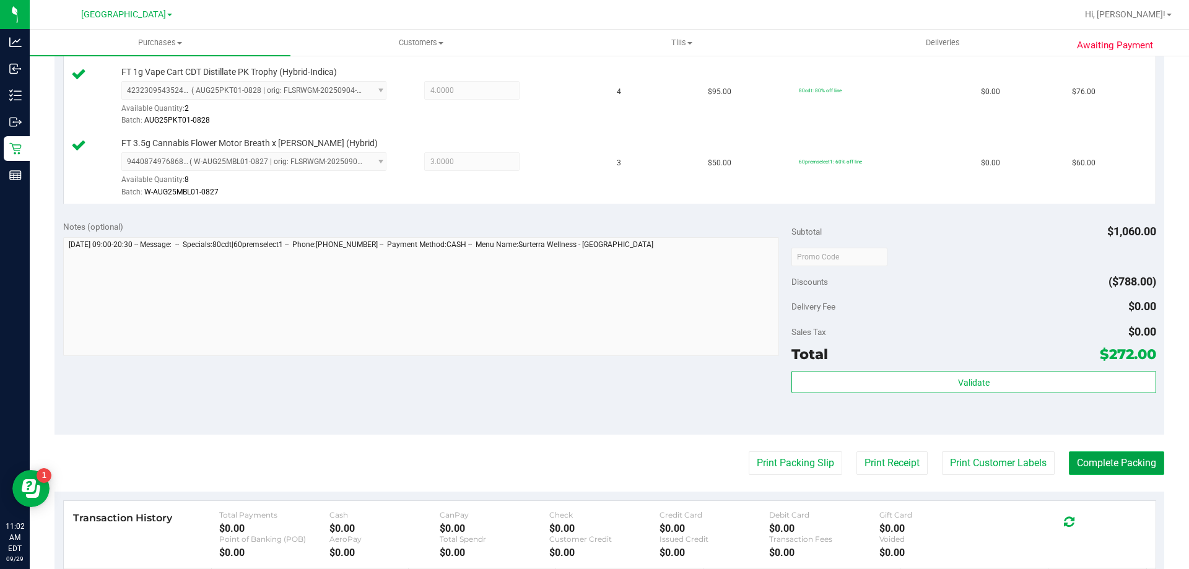
click at [1131, 466] on button "Complete Packing" at bounding box center [1116, 463] width 95 height 24
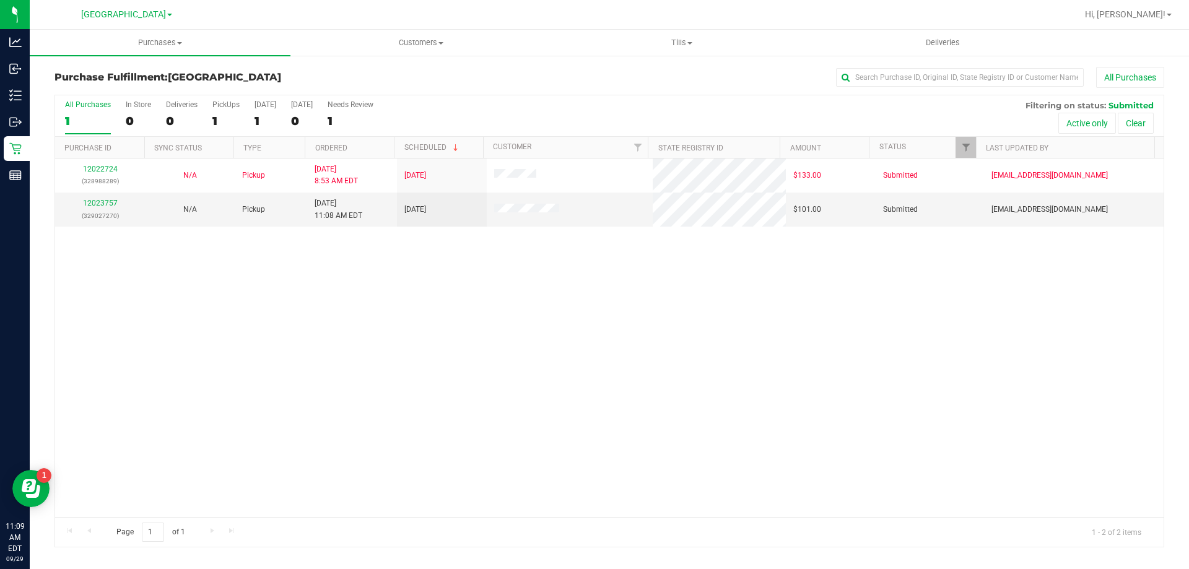
drag, startPoint x: 99, startPoint y: 248, endPoint x: 139, endPoint y: 230, distance: 44.1
click at [30, 249] on div at bounding box center [15, 340] width 30 height 302
click at [107, 202] on link "12023757" at bounding box center [100, 203] width 35 height 9
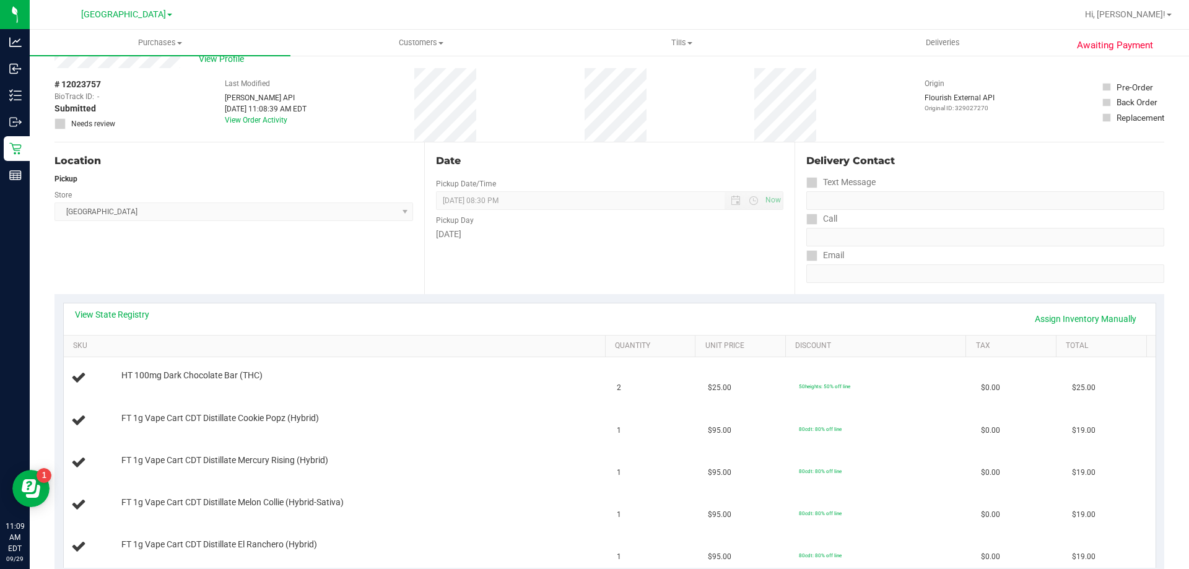
scroll to position [62, 0]
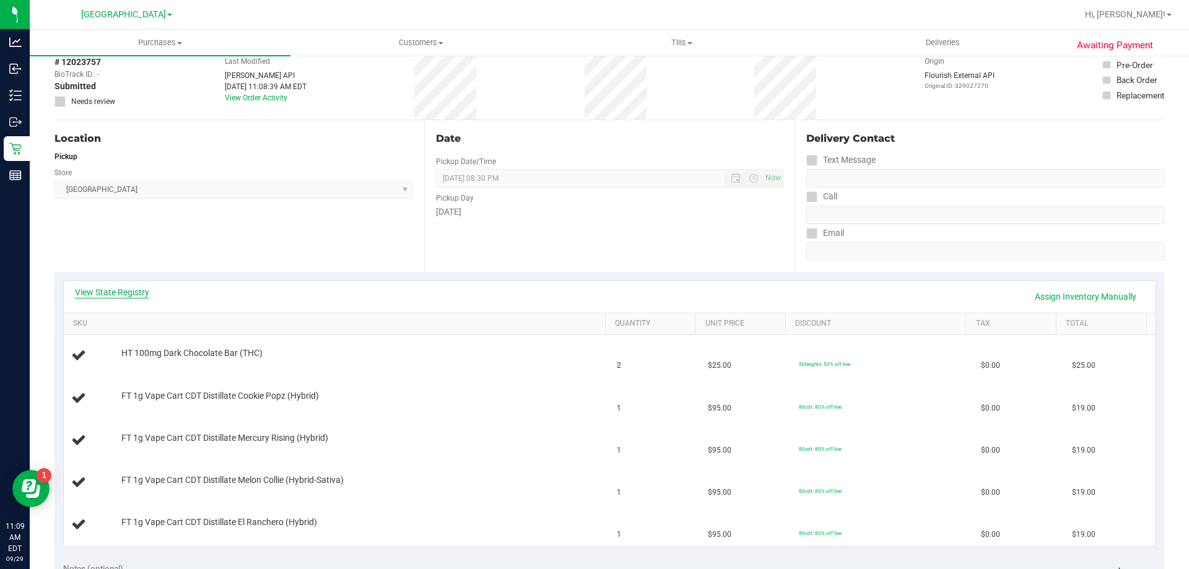
click at [129, 294] on link "View State Registry" at bounding box center [112, 292] width 74 height 12
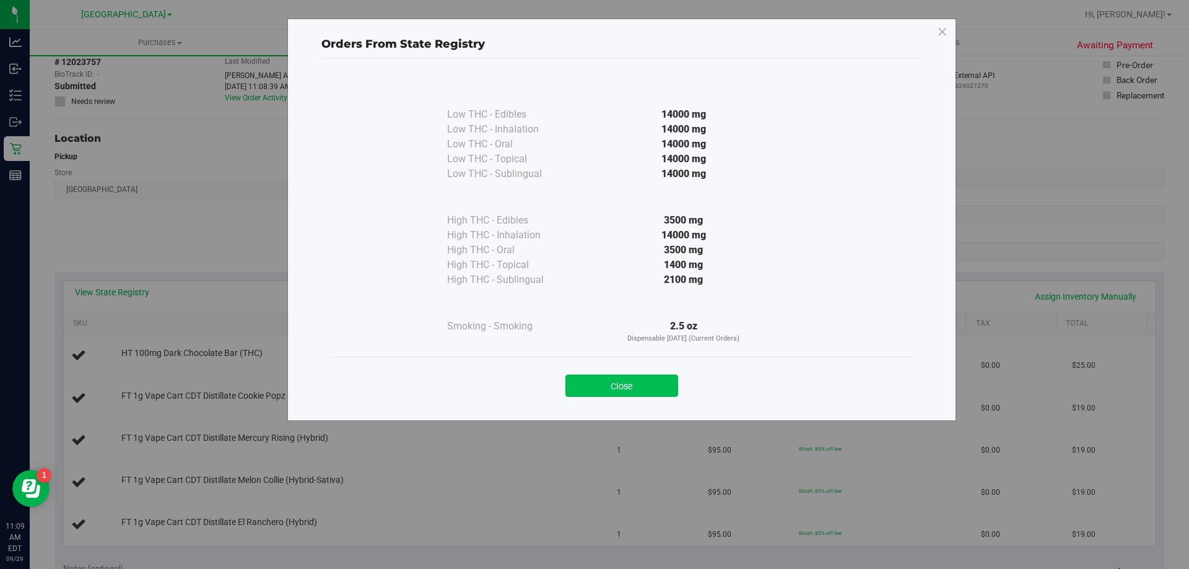
click at [632, 384] on button "Close" at bounding box center [621, 386] width 113 height 22
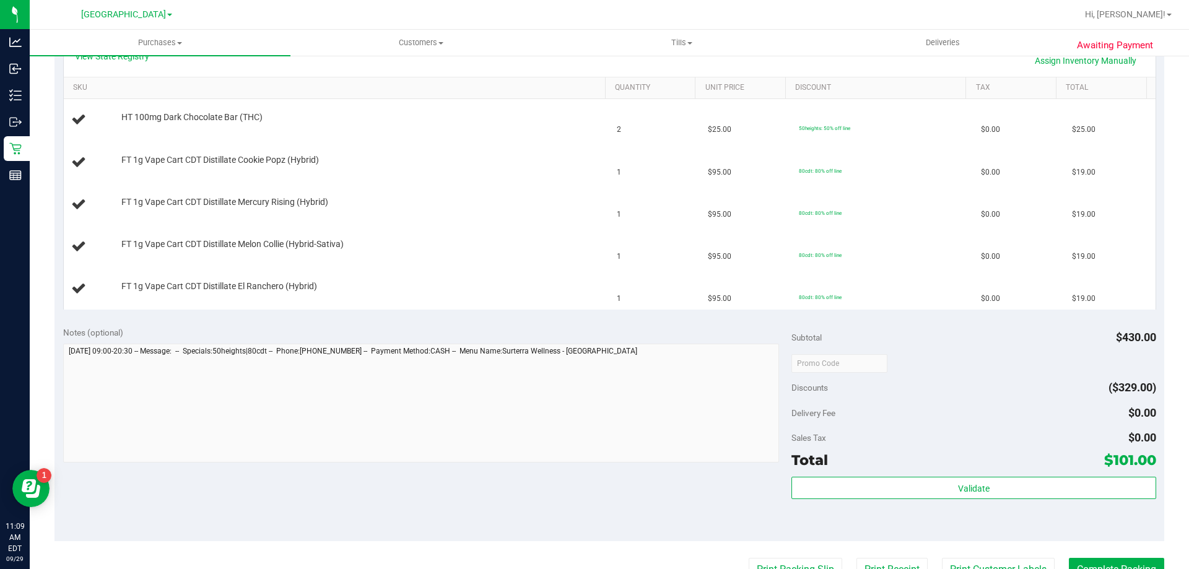
scroll to position [310, 0]
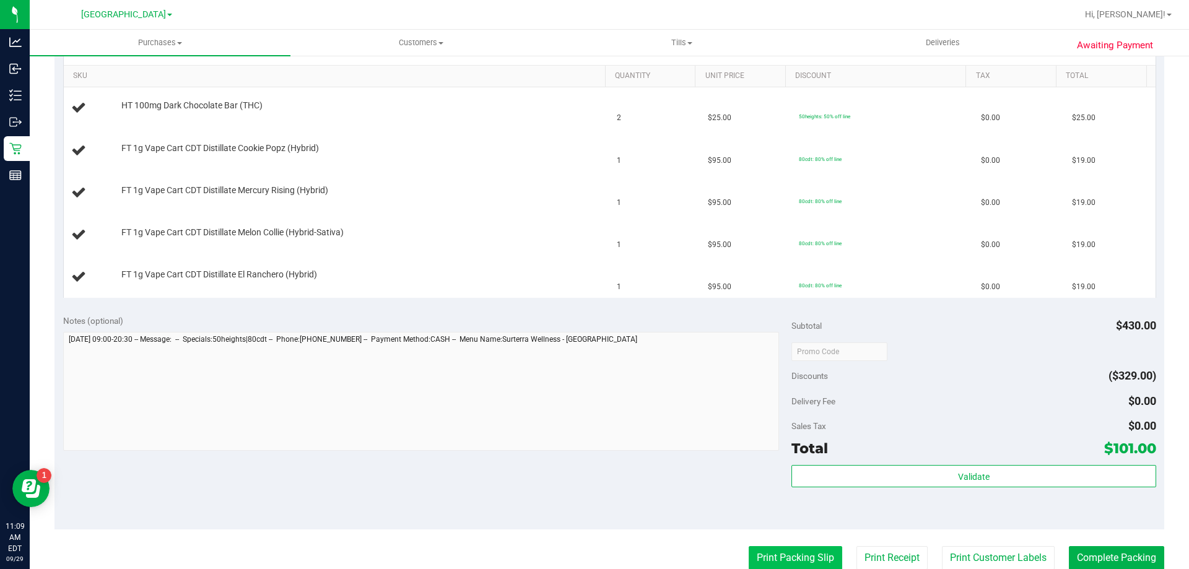
click at [770, 566] on button "Print Packing Slip" at bounding box center [796, 558] width 94 height 24
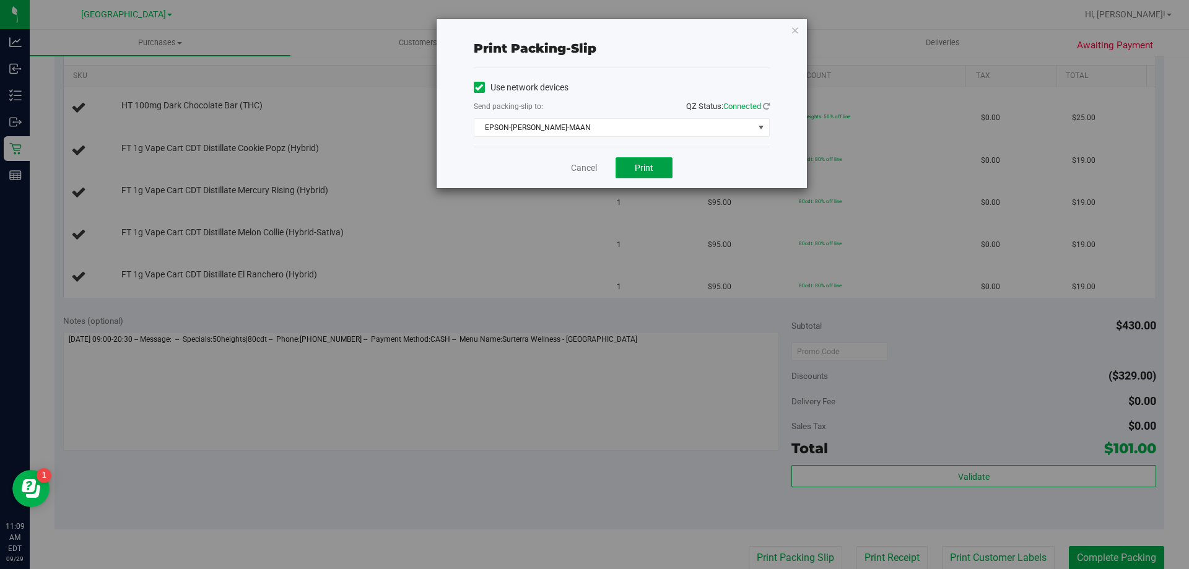
click at [656, 169] on button "Print" at bounding box center [644, 167] width 57 height 21
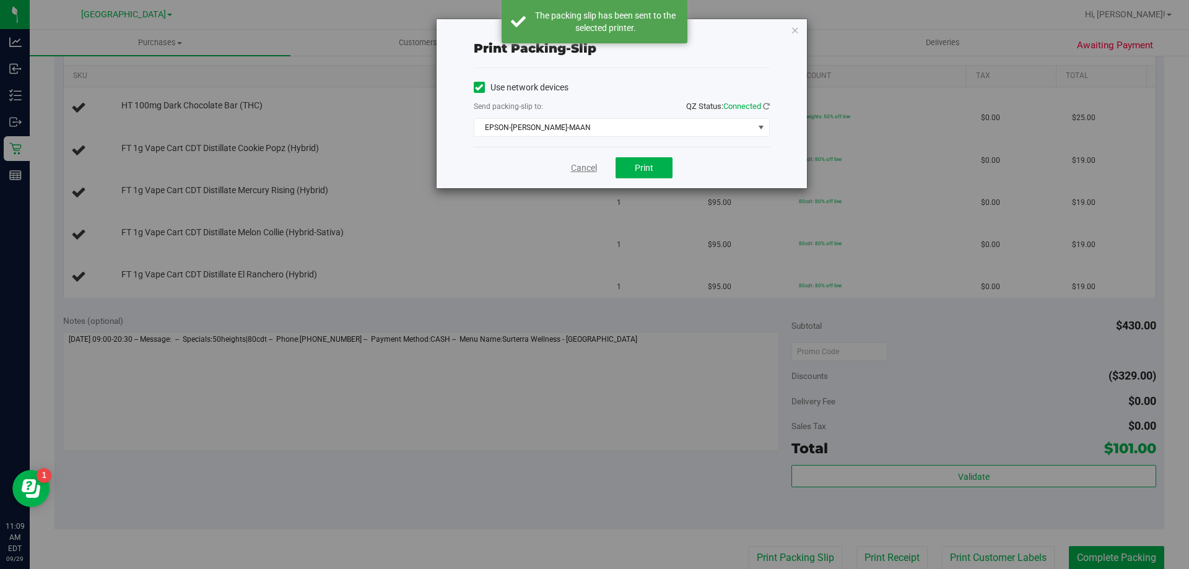
click at [585, 165] on link "Cancel" at bounding box center [584, 168] width 26 height 13
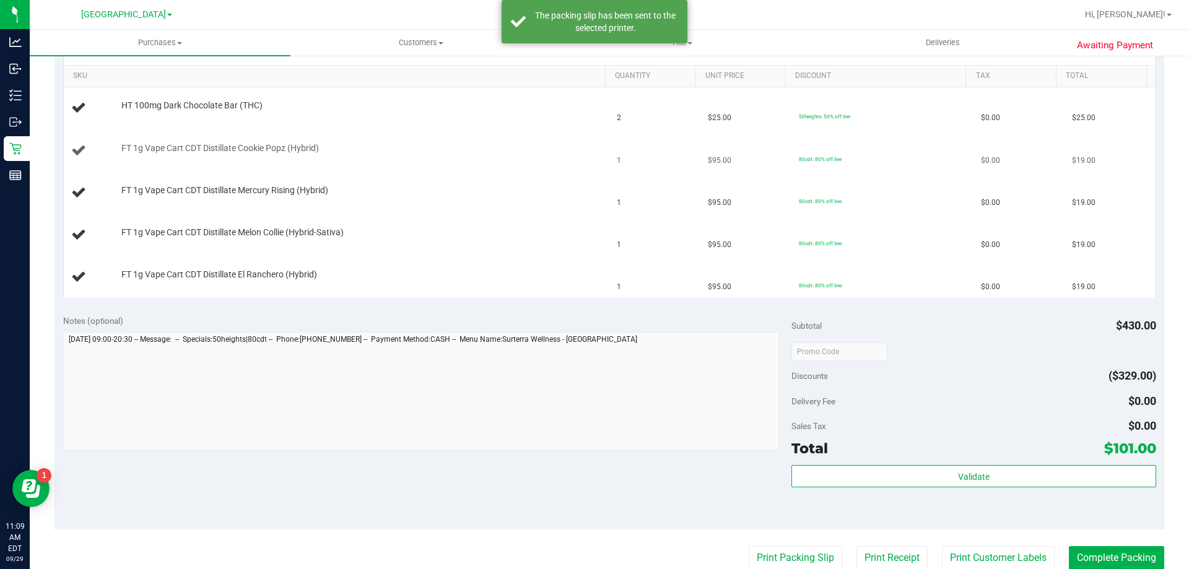
scroll to position [310, 0]
click at [749, 546] on button "Print Packing Slip" at bounding box center [796, 558] width 94 height 24
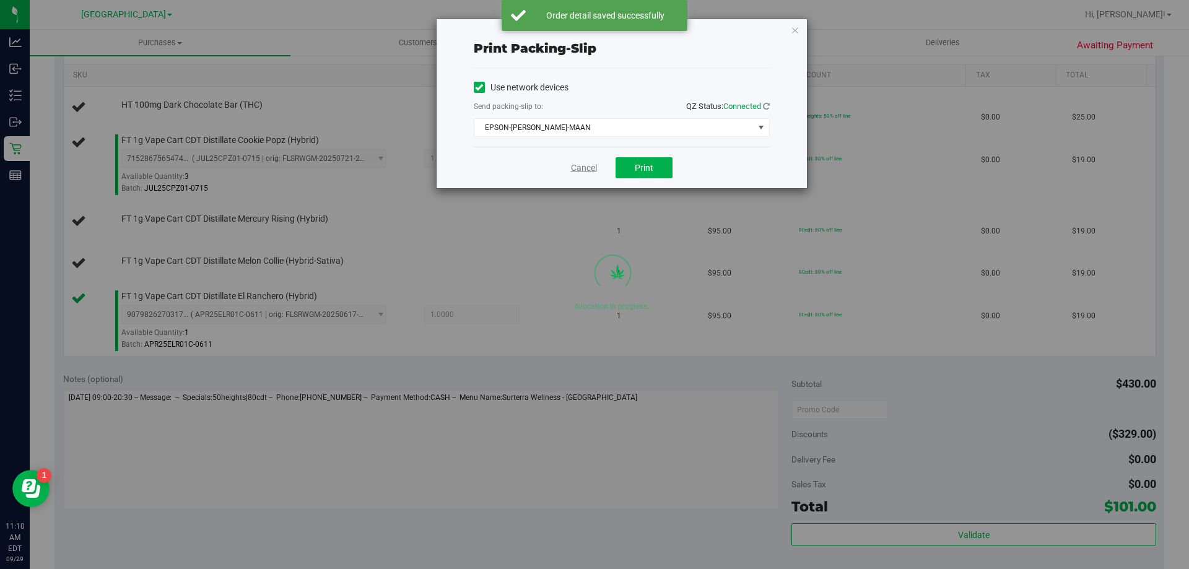
click at [578, 163] on link "Cancel" at bounding box center [584, 168] width 26 height 13
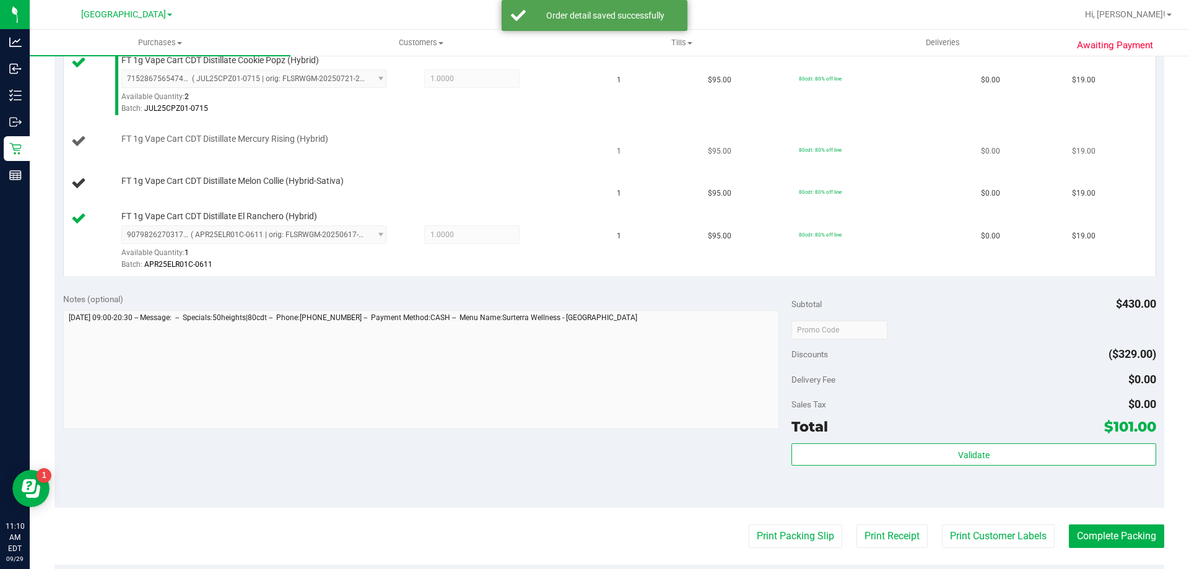
scroll to position [317, 0]
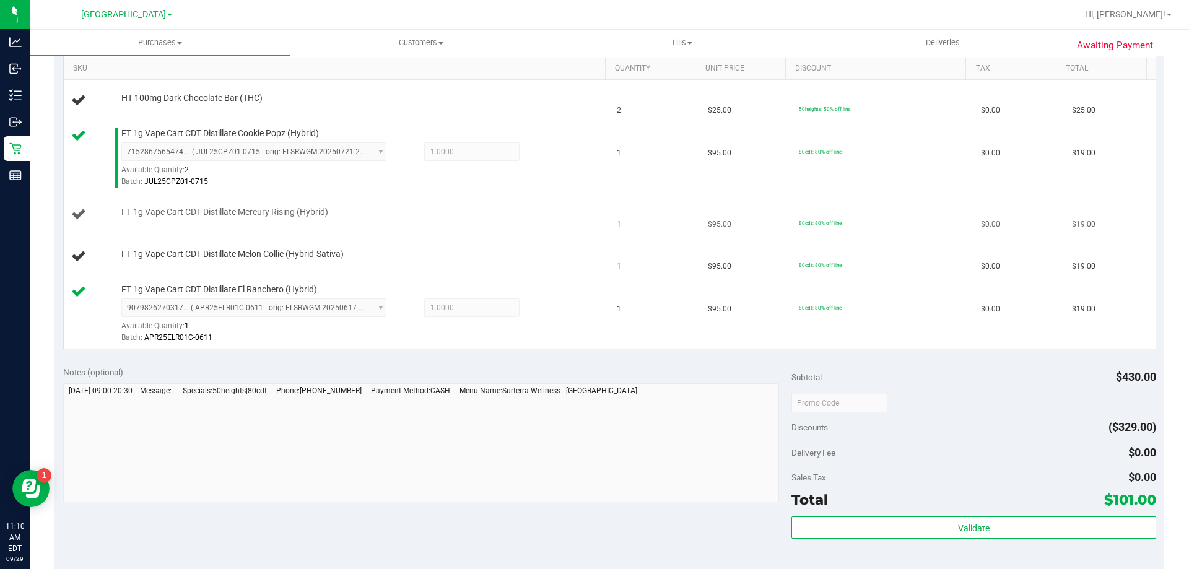
click at [425, 227] on td "FT 1g Vape Cart CDT Distillate Mercury Rising (Hybrid)" at bounding box center [337, 215] width 546 height 42
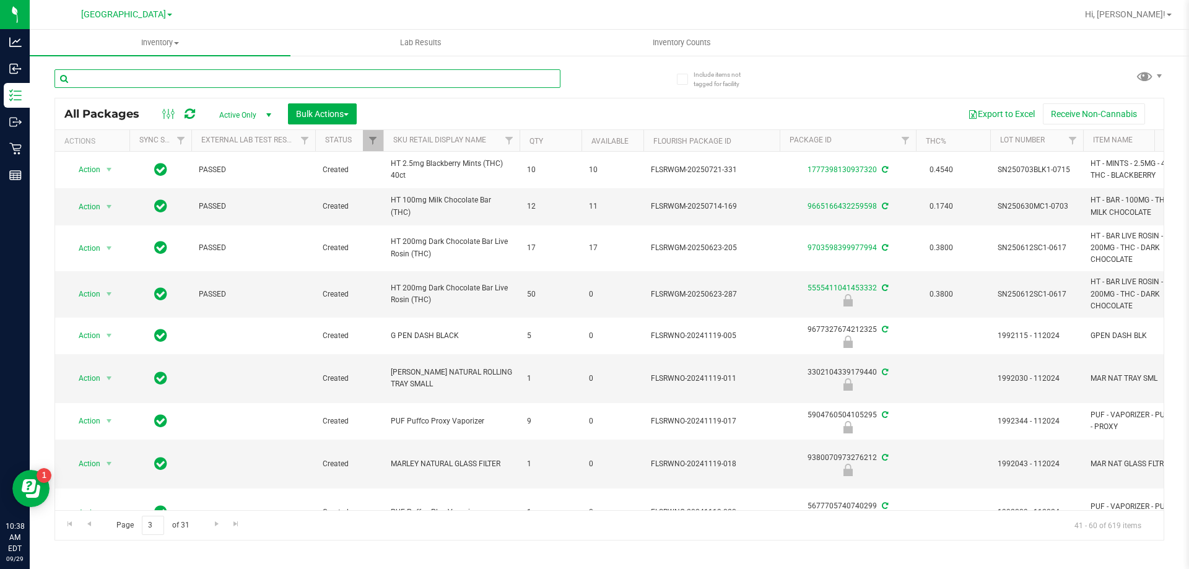
click at [269, 80] on input "text" at bounding box center [307, 78] width 506 height 19
type input "2025678853477712"
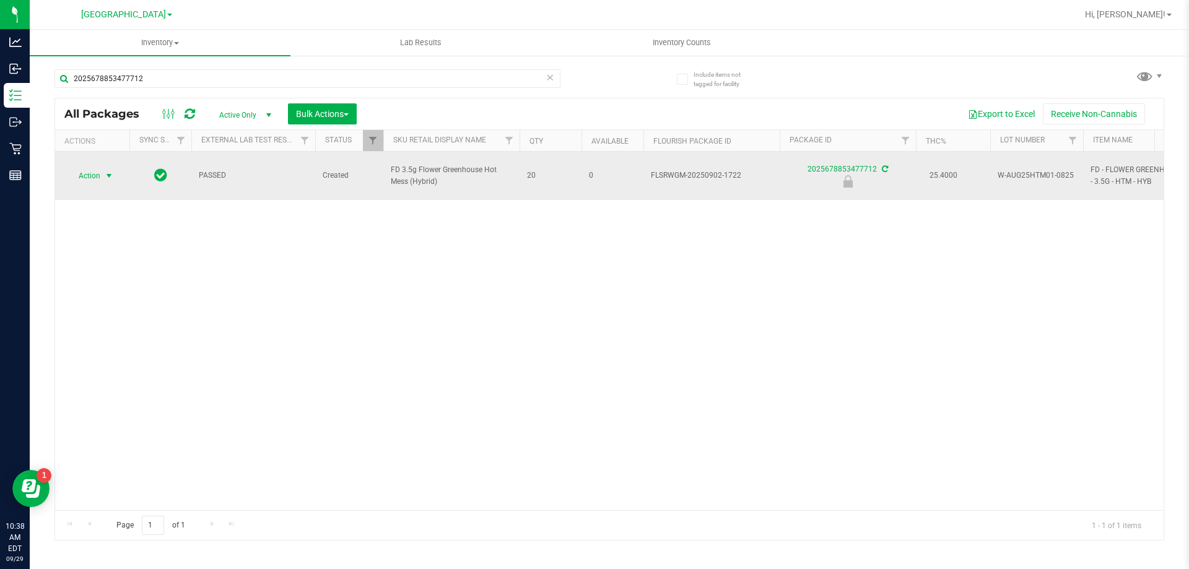
click at [108, 171] on span "select" at bounding box center [109, 176] width 10 height 10
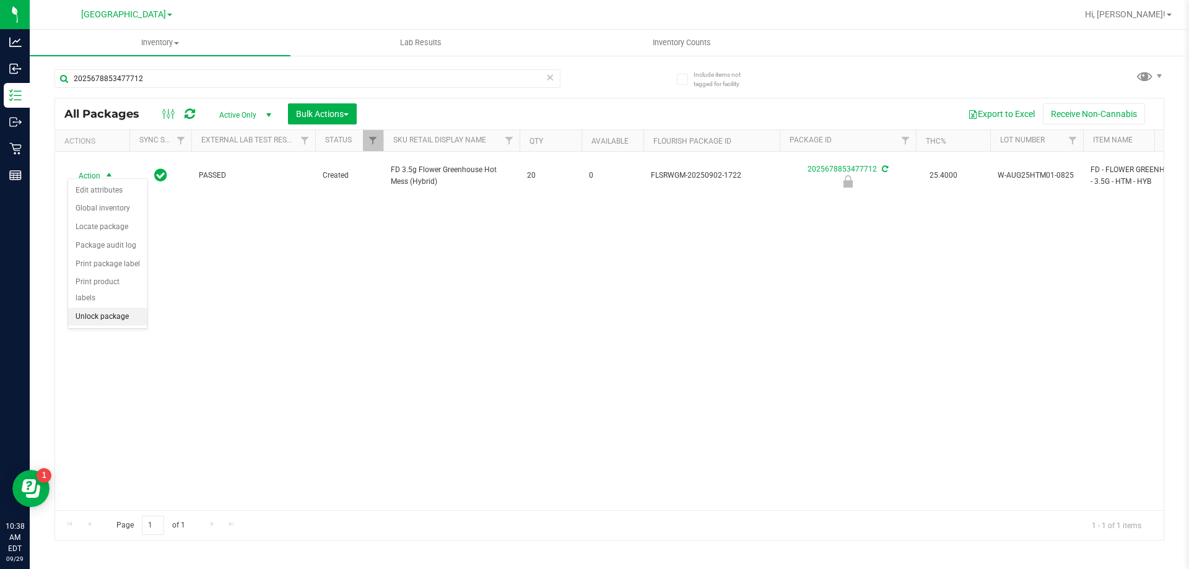
click at [92, 308] on li "Unlock package" at bounding box center [107, 317] width 79 height 19
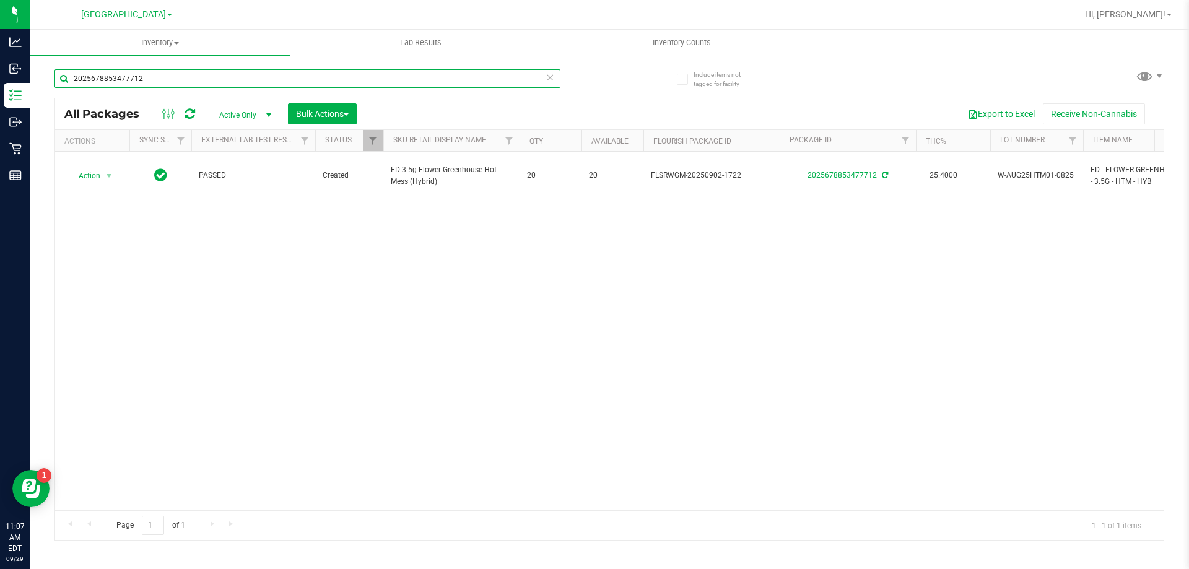
click at [216, 74] on input "2025678853477712" at bounding box center [307, 78] width 506 height 19
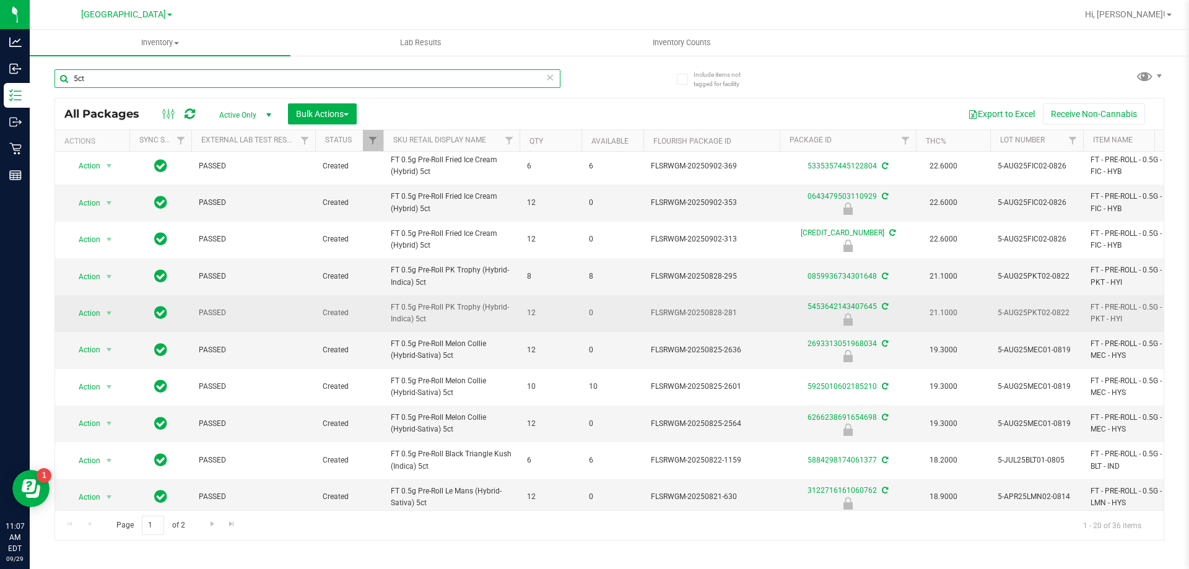
scroll to position [386, 0]
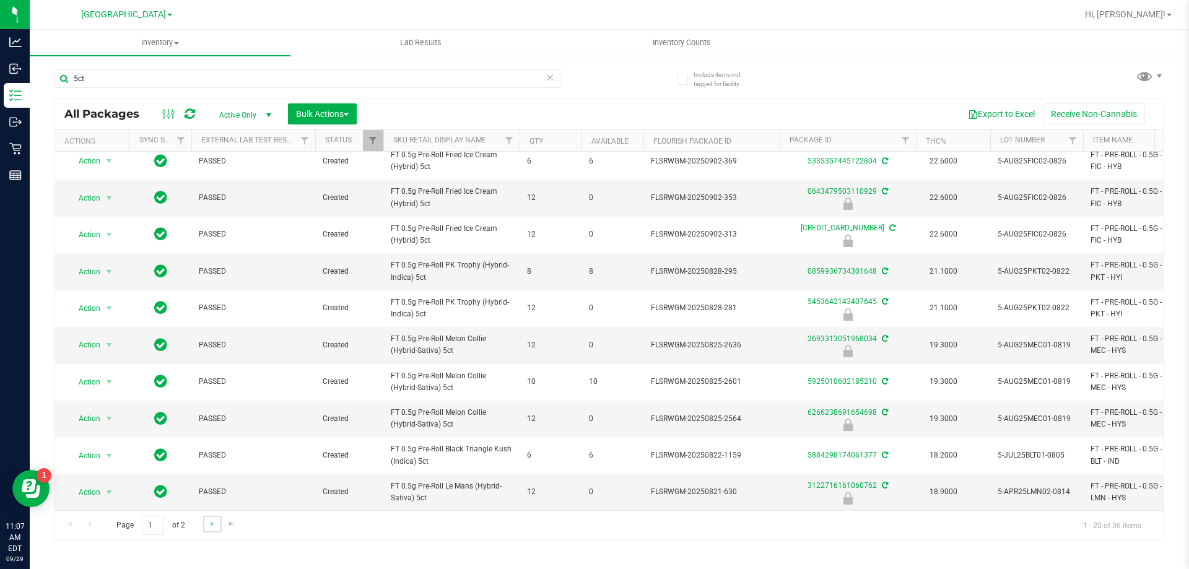
click at [219, 520] on link "Go to the next page" at bounding box center [212, 524] width 18 height 17
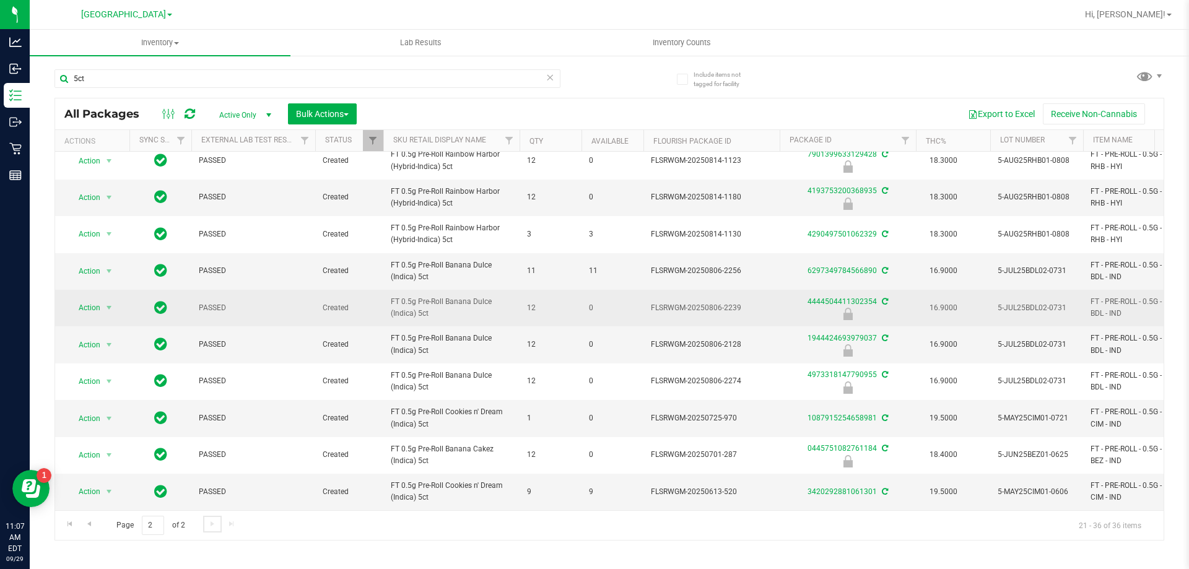
scroll to position [239, 0]
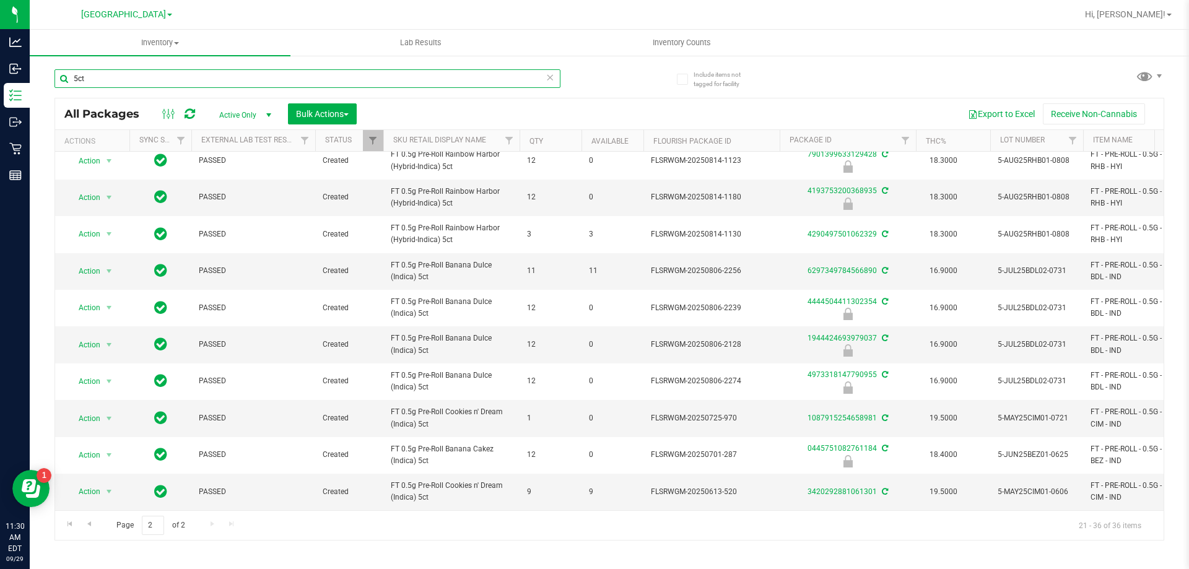
click at [221, 84] on input "5ct" at bounding box center [307, 78] width 506 height 19
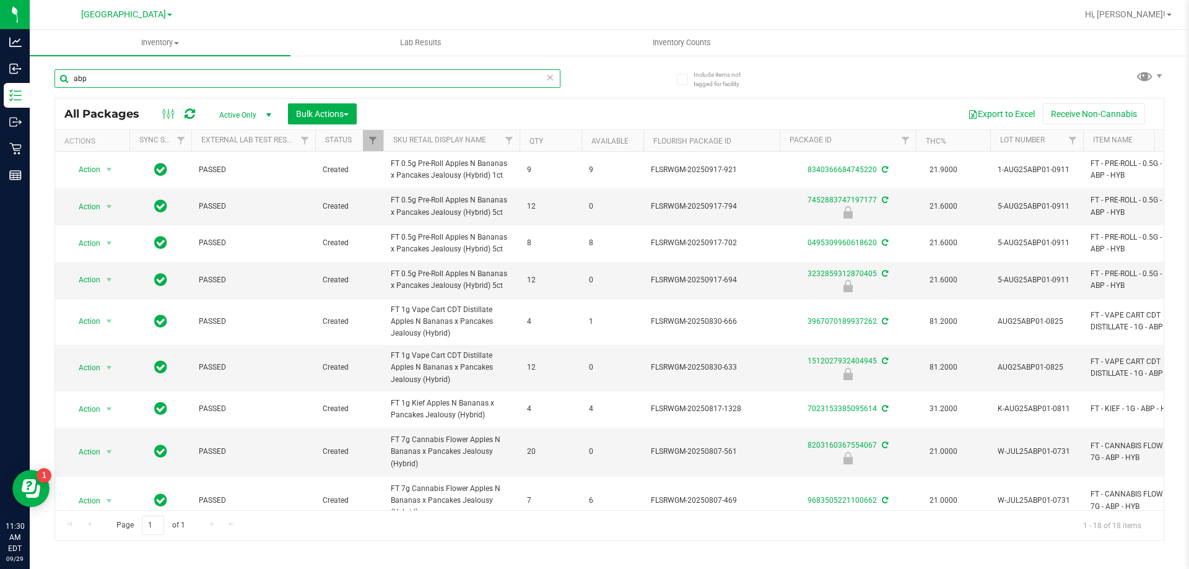
click at [163, 82] on input "abp" at bounding box center [307, 78] width 506 height 19
type input "a"
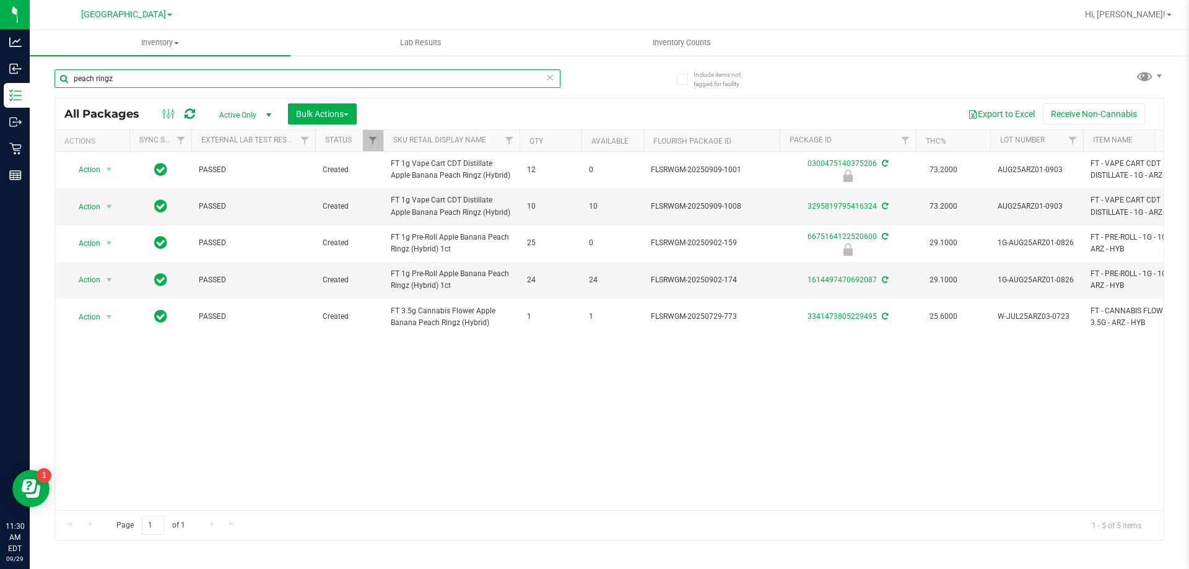
type input "peach ringz"
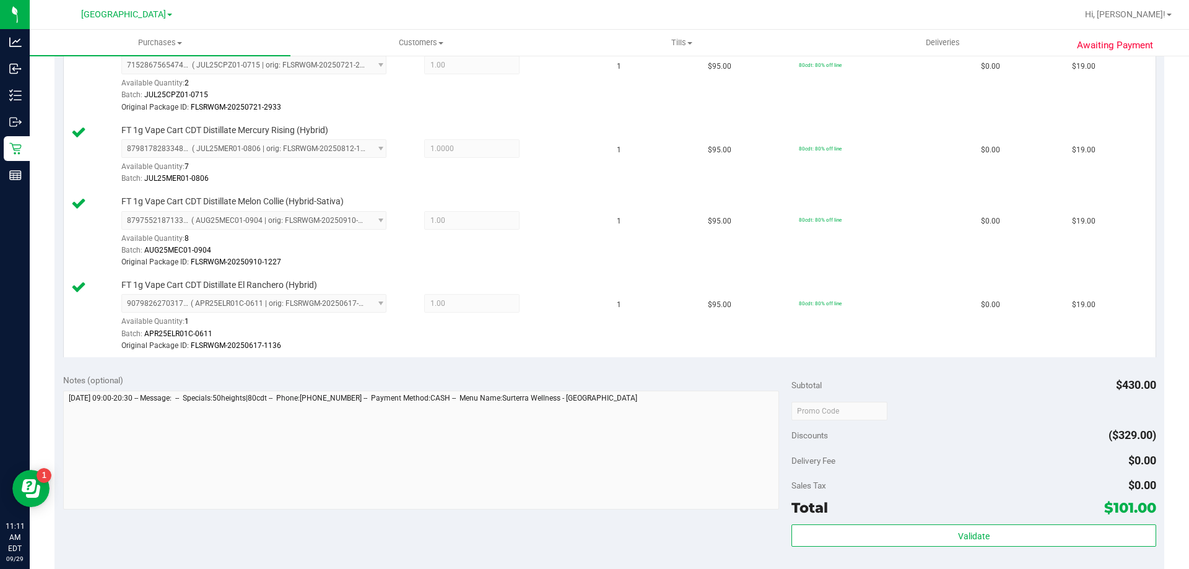
scroll to position [433, 0]
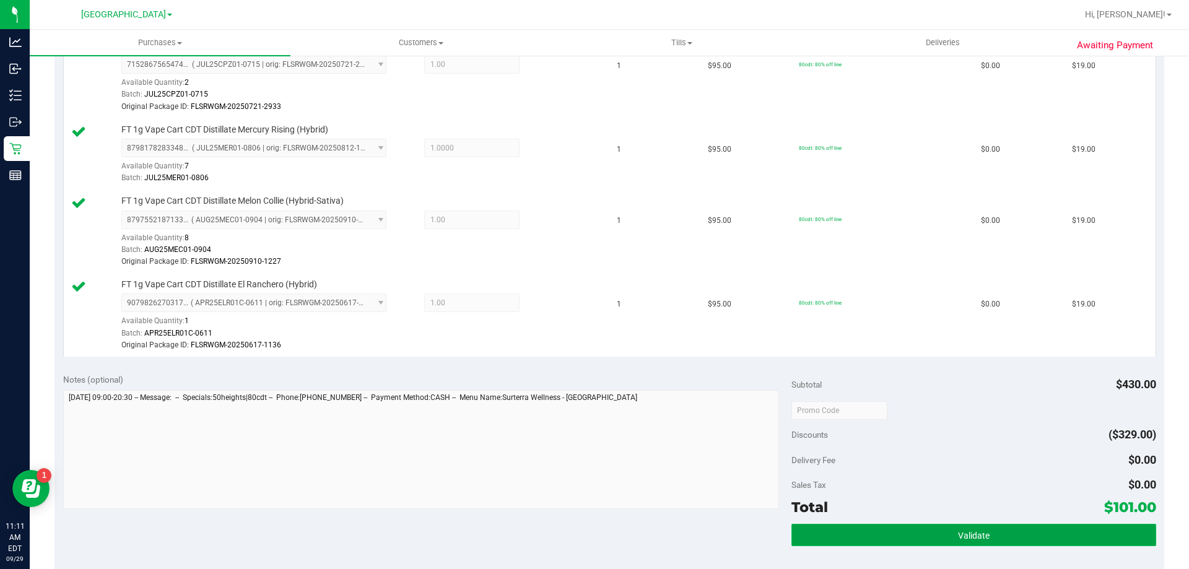
click at [895, 541] on button "Validate" at bounding box center [973, 535] width 364 height 22
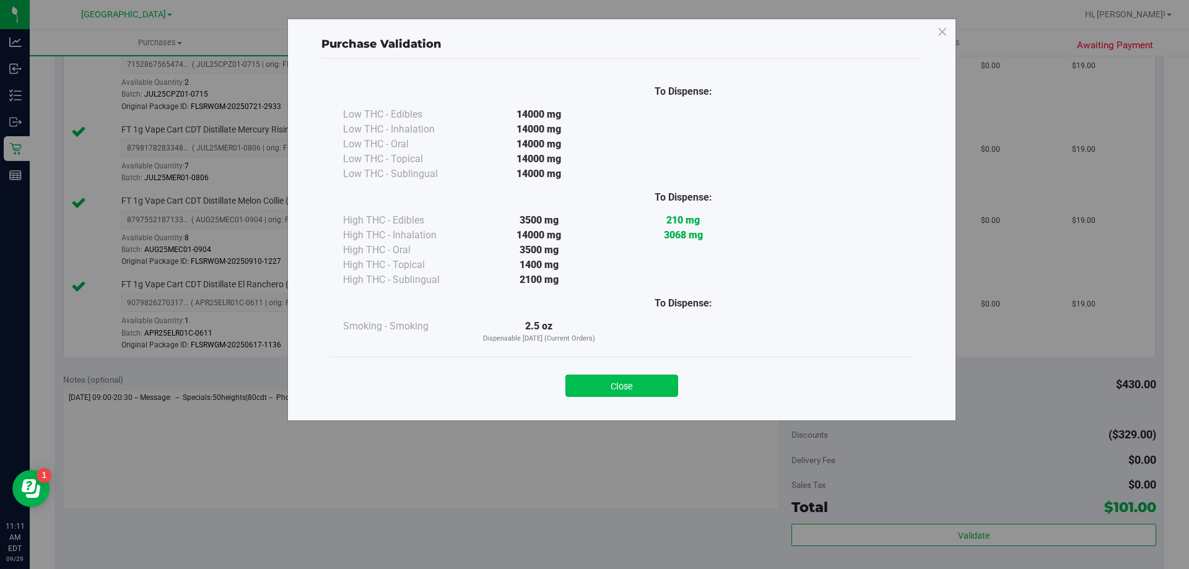
click at [621, 378] on button "Close" at bounding box center [621, 386] width 113 height 22
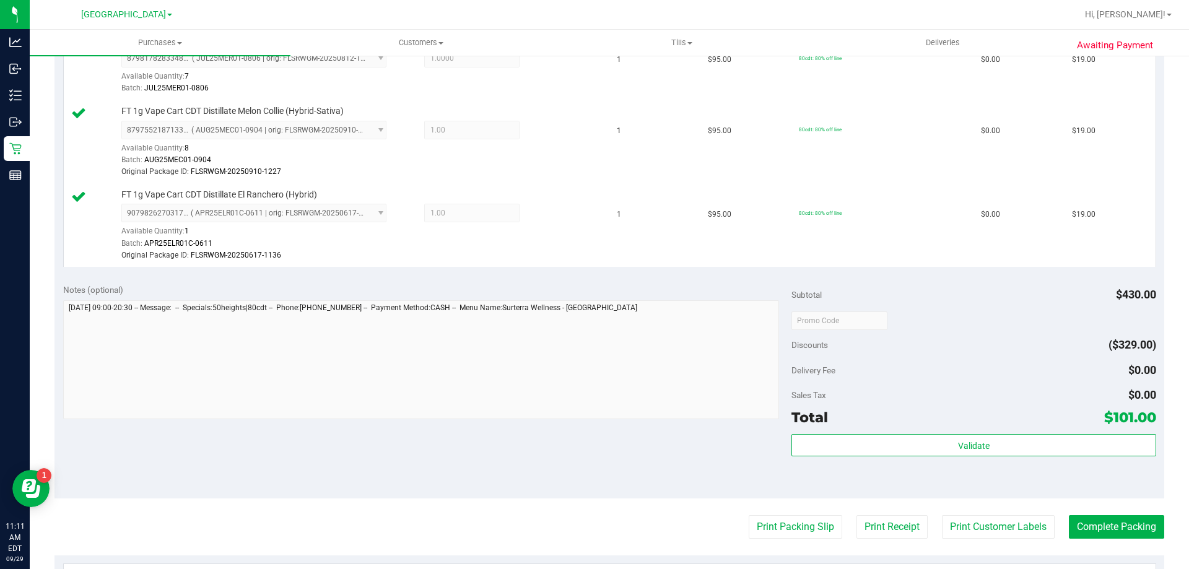
scroll to position [619, 0]
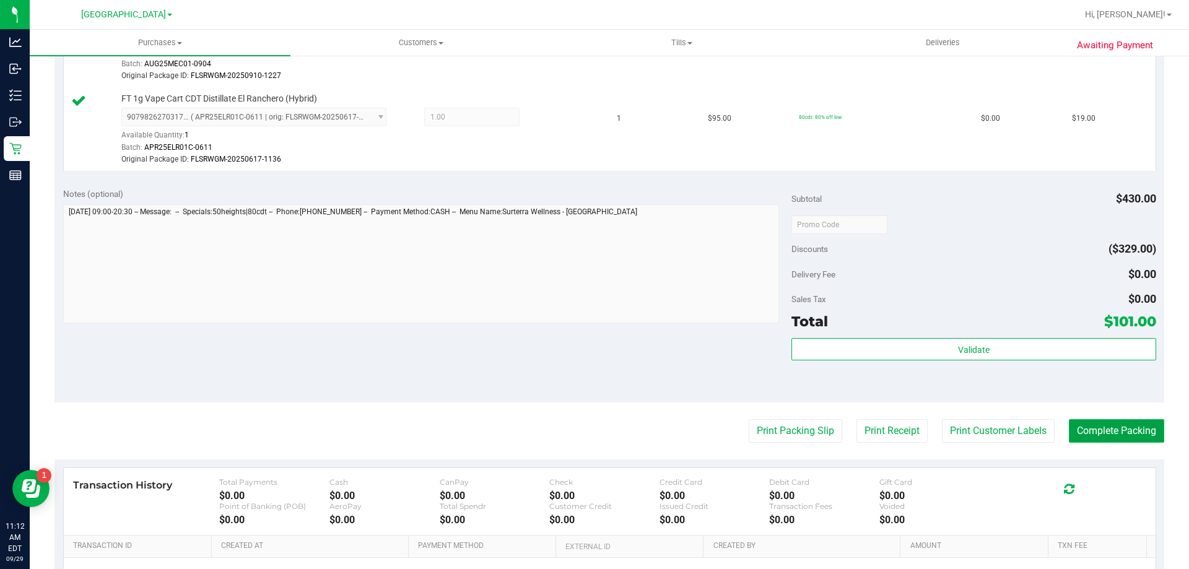
click at [1121, 424] on button "Complete Packing" at bounding box center [1116, 431] width 95 height 24
